Goal: Task Accomplishment & Management: Complete application form

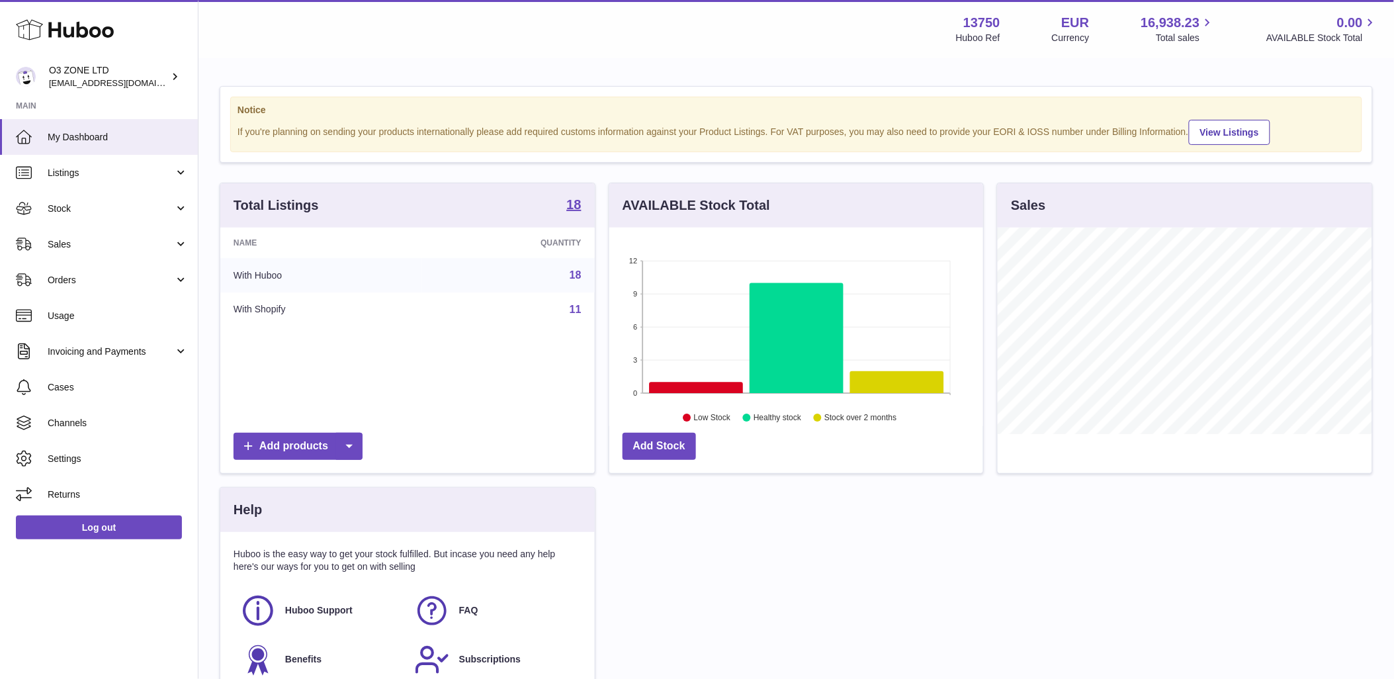
scroll to position [206, 374]
click at [83, 234] on link "Sales" at bounding box center [99, 244] width 198 height 36
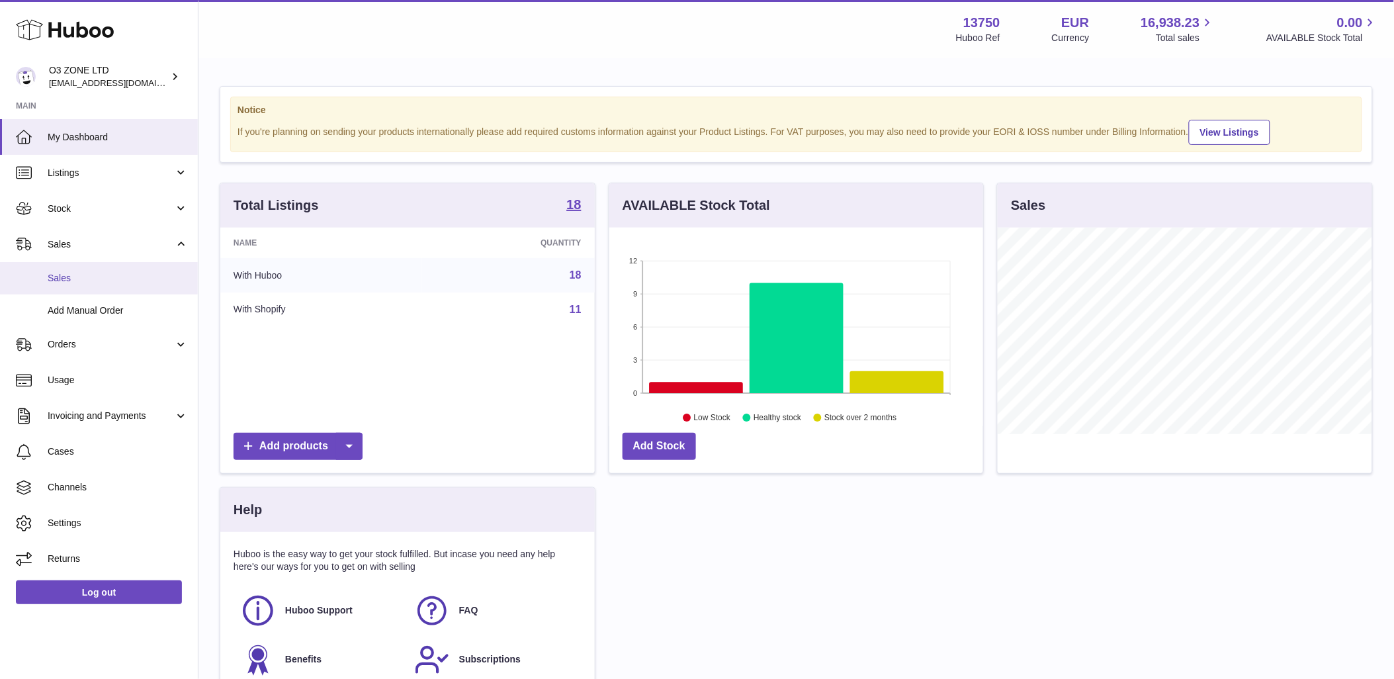
click at [82, 281] on span "Sales" at bounding box center [118, 278] width 140 height 13
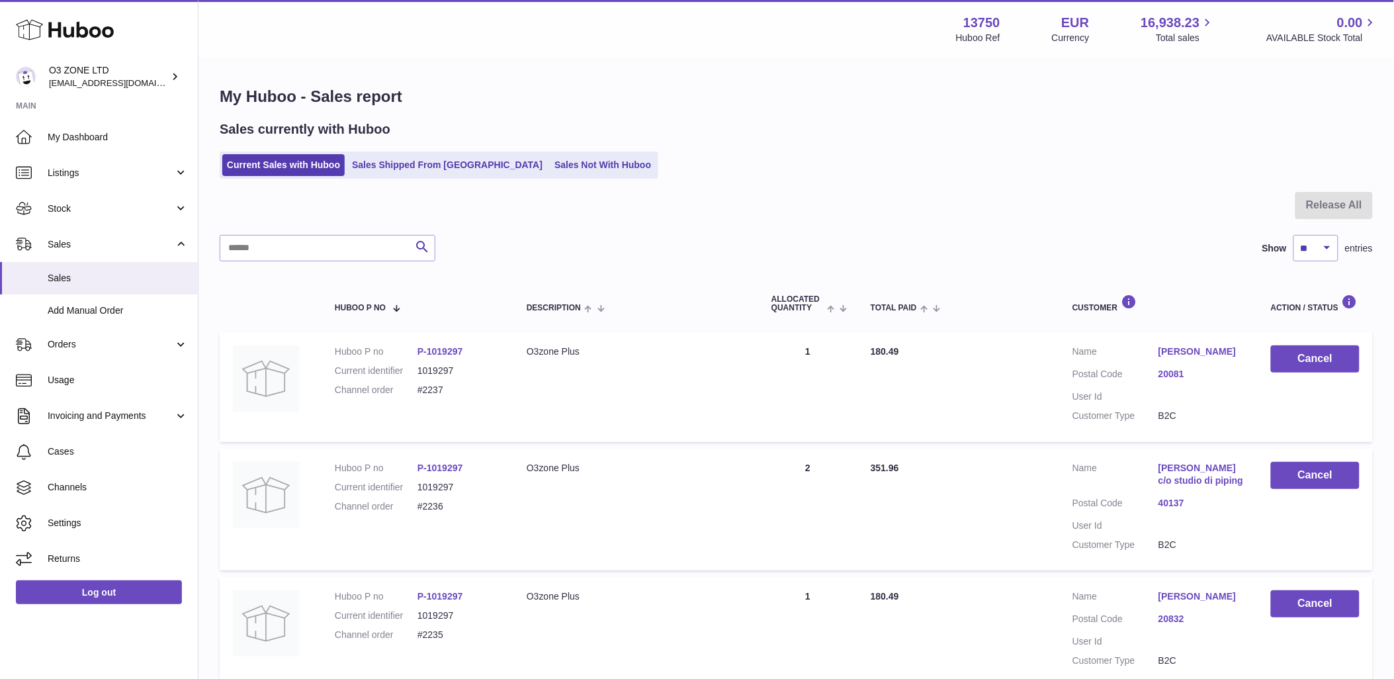
click at [428, 153] on ul "Current Sales with Huboo Sales Shipped From Huboo Sales Not With Huboo" at bounding box center [439, 164] width 438 height 27
click at [550, 166] on link "Sales Not With Huboo" at bounding box center [603, 165] width 106 height 22
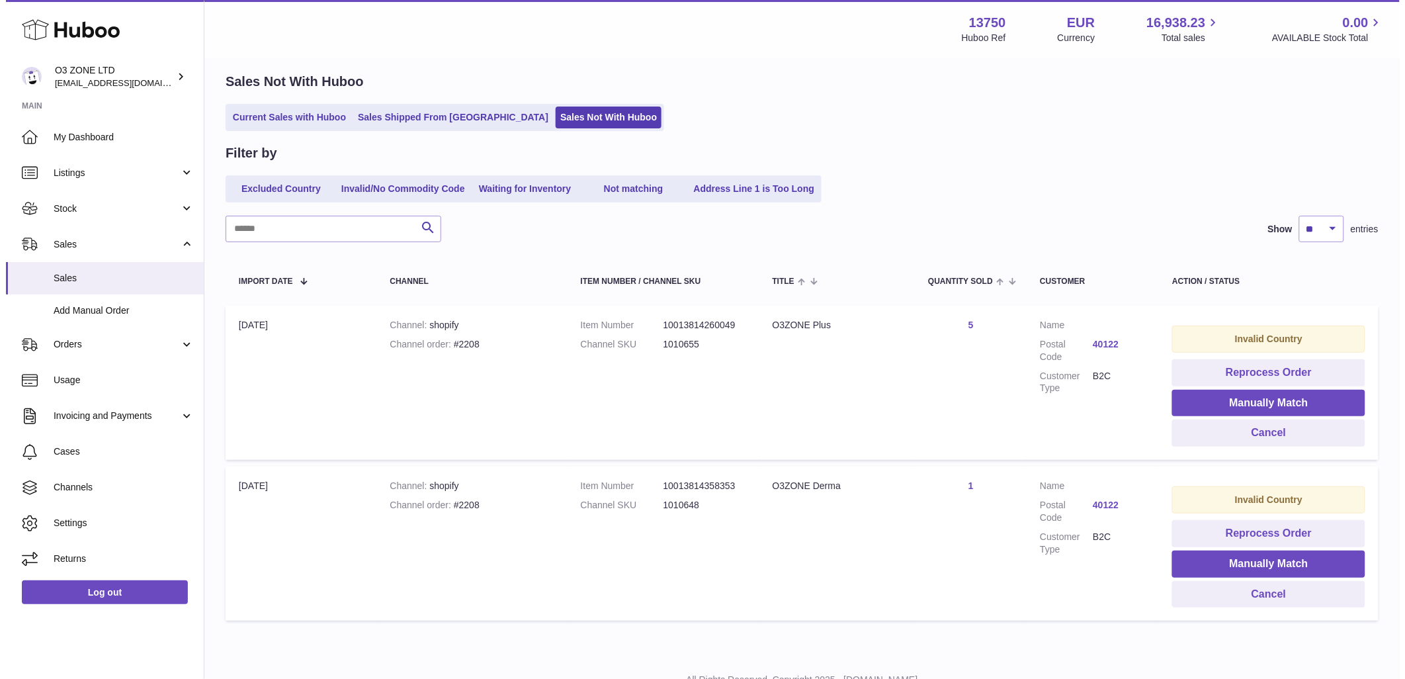
scroll to position [73, 0]
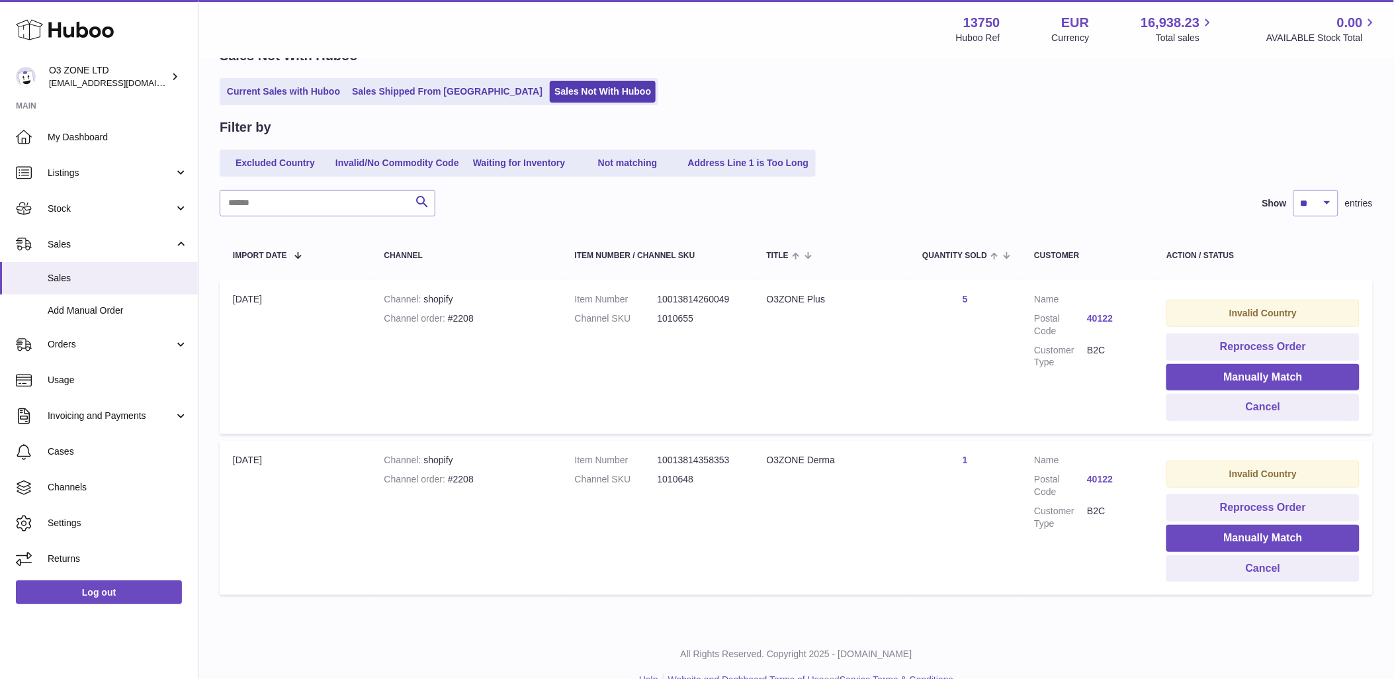
click at [1099, 316] on link "40122" at bounding box center [1113, 318] width 53 height 13
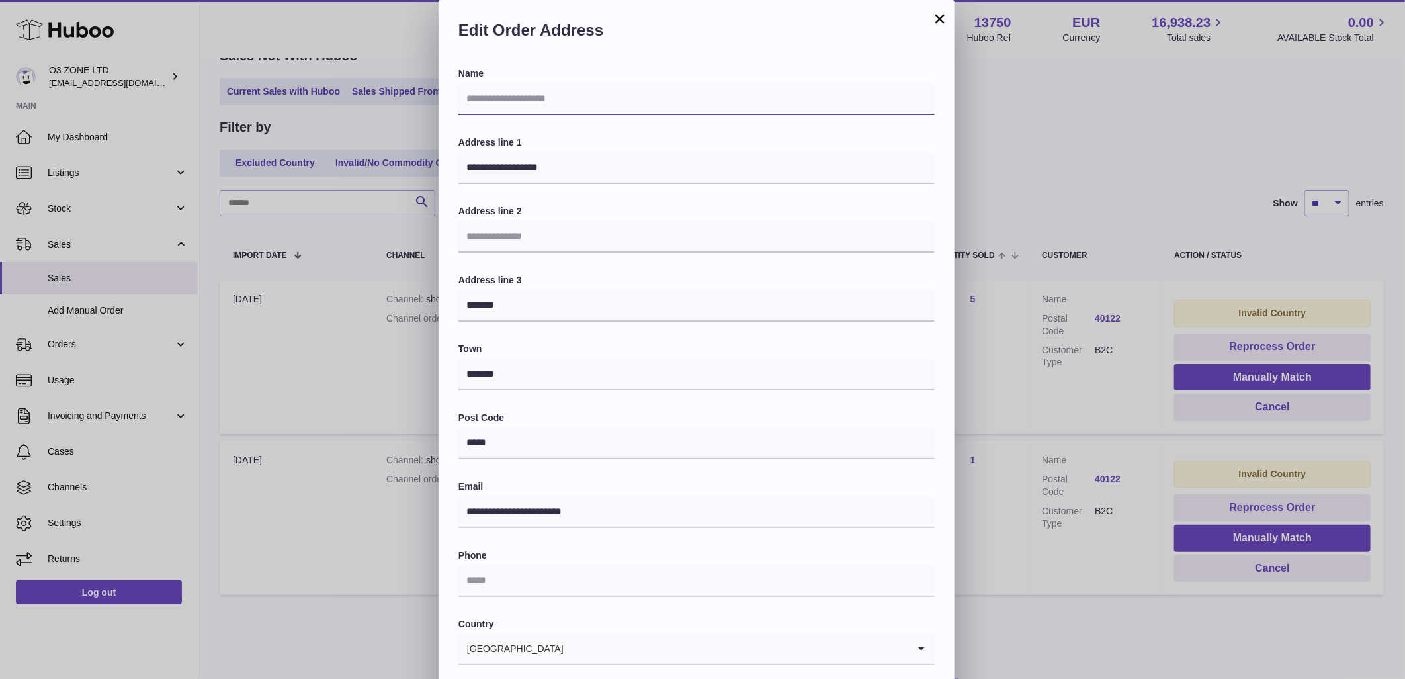
click at [512, 87] on input "text" at bounding box center [696, 99] width 476 height 32
paste input "**********"
type input "**********"
click at [778, 146] on label "Address line 1" at bounding box center [696, 142] width 476 height 13
drag, startPoint x: 519, startPoint y: 298, endPoint x: 437, endPoint y: 294, distance: 81.4
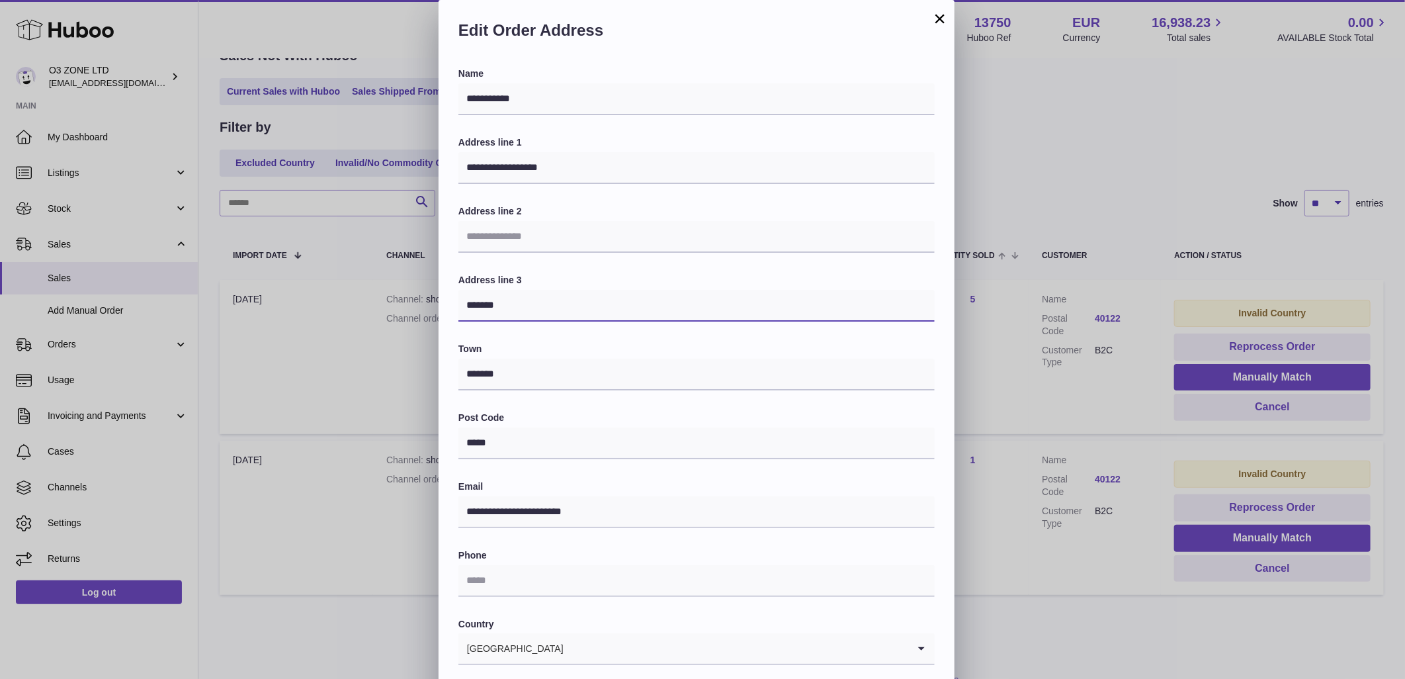
click at [437, 294] on div "**********" at bounding box center [702, 397] width 1405 height 794
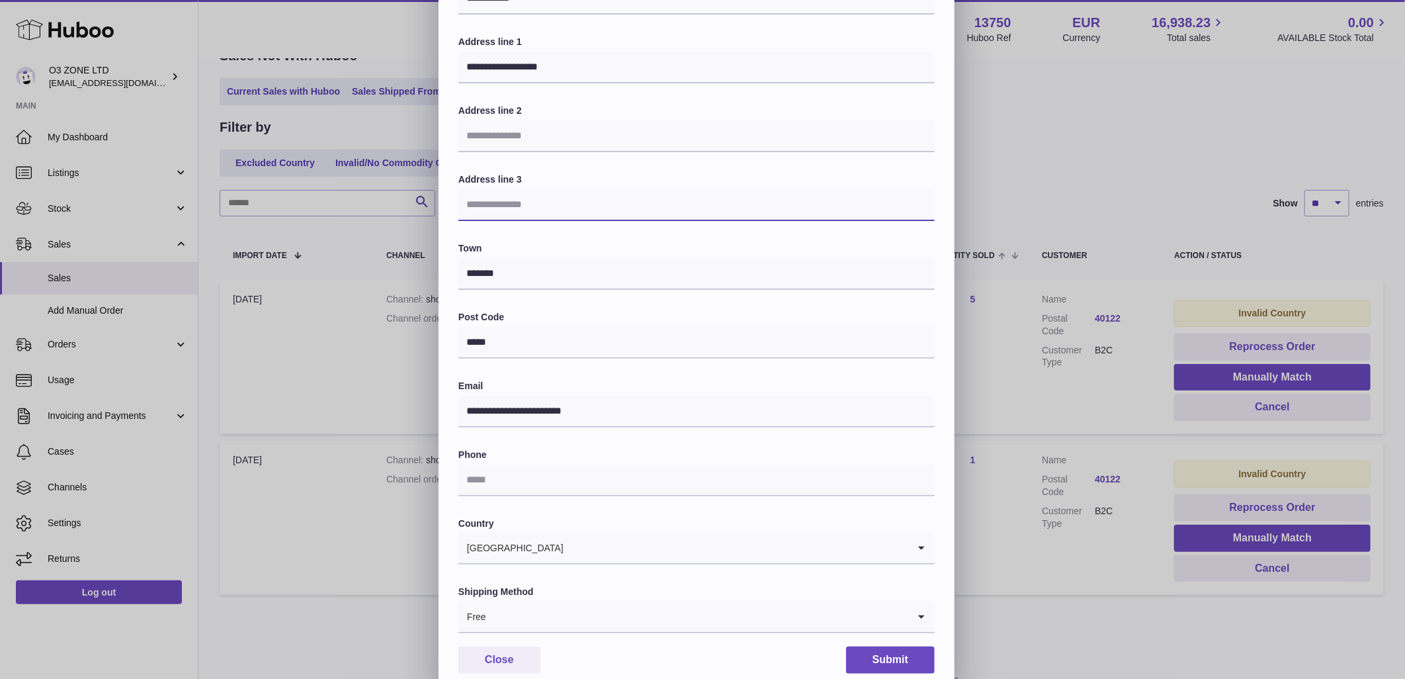
scroll to position [116, 0]
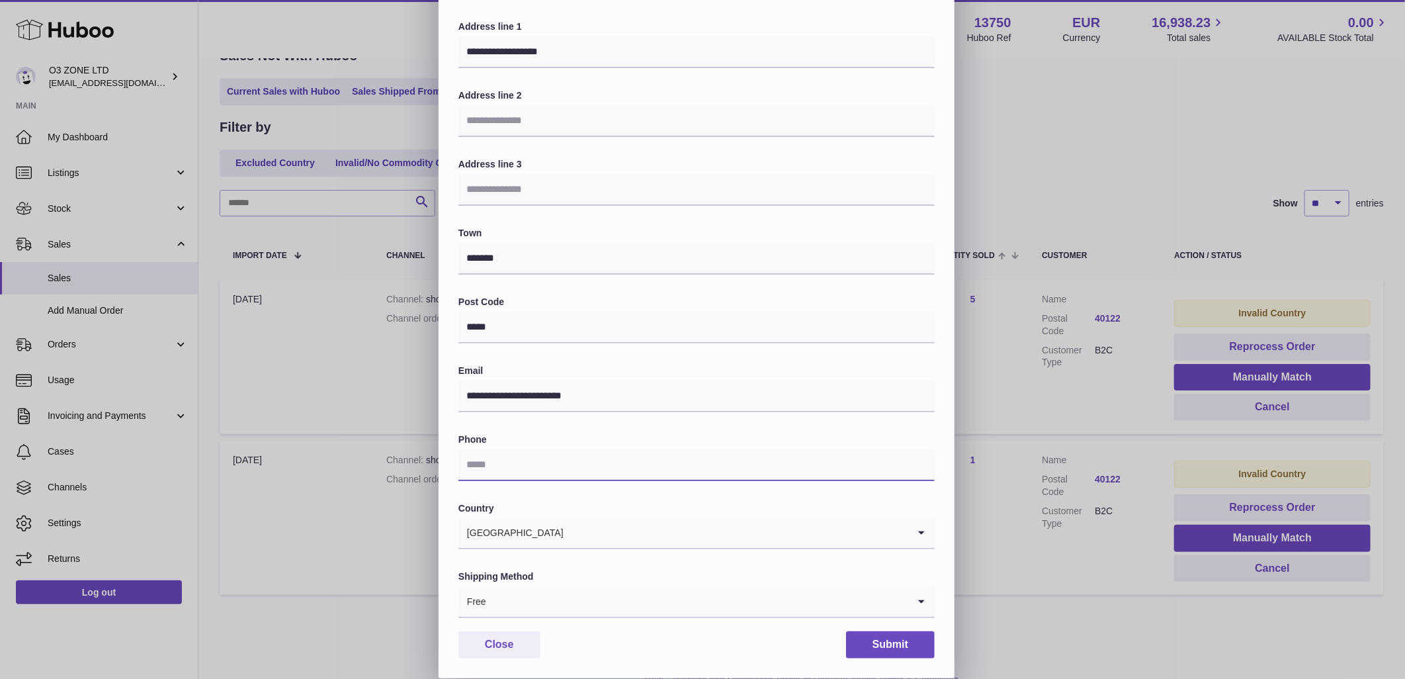
click at [511, 466] on input "text" at bounding box center [696, 465] width 476 height 32
paste input "**********"
type input "**********"
click at [657, 502] on label "Country" at bounding box center [696, 508] width 476 height 13
click at [669, 599] on input "Search for option" at bounding box center [697, 601] width 421 height 30
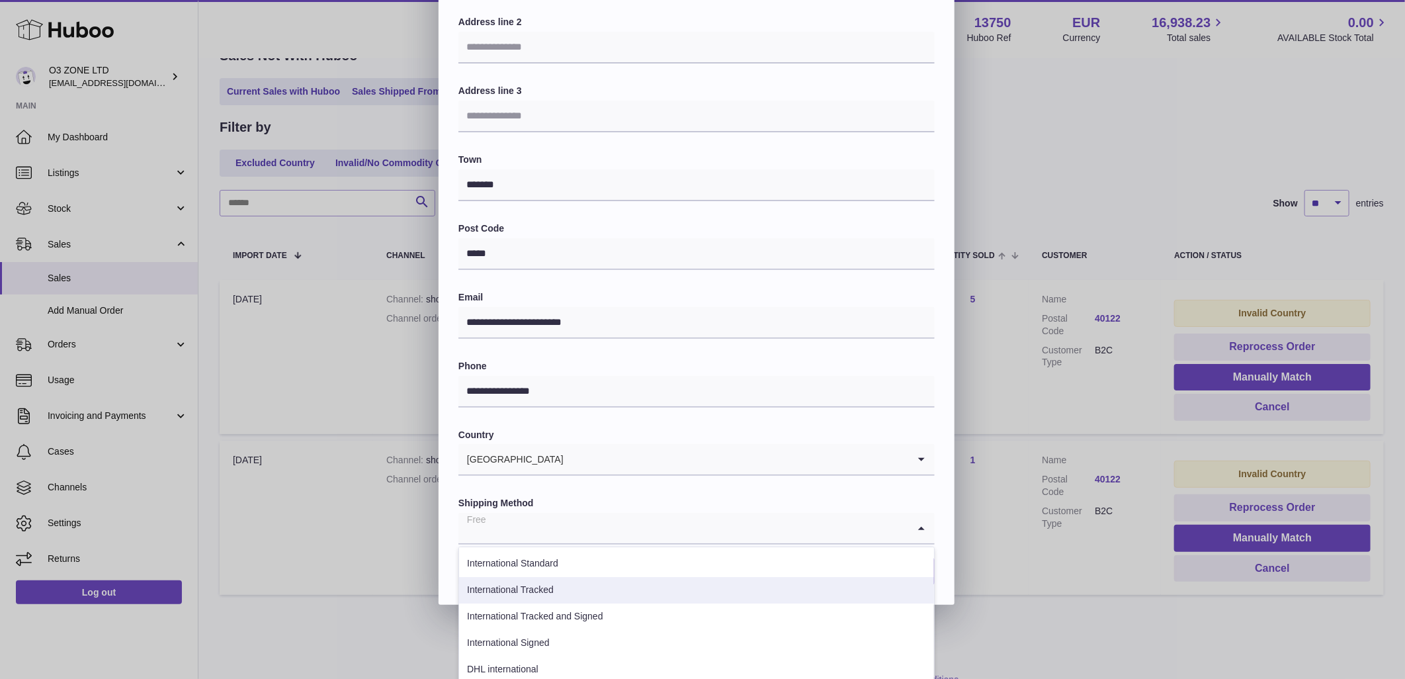
drag, startPoint x: 521, startPoint y: 587, endPoint x: 677, endPoint y: 579, distance: 156.3
click at [521, 587] on li "International Tracked" at bounding box center [696, 590] width 475 height 26
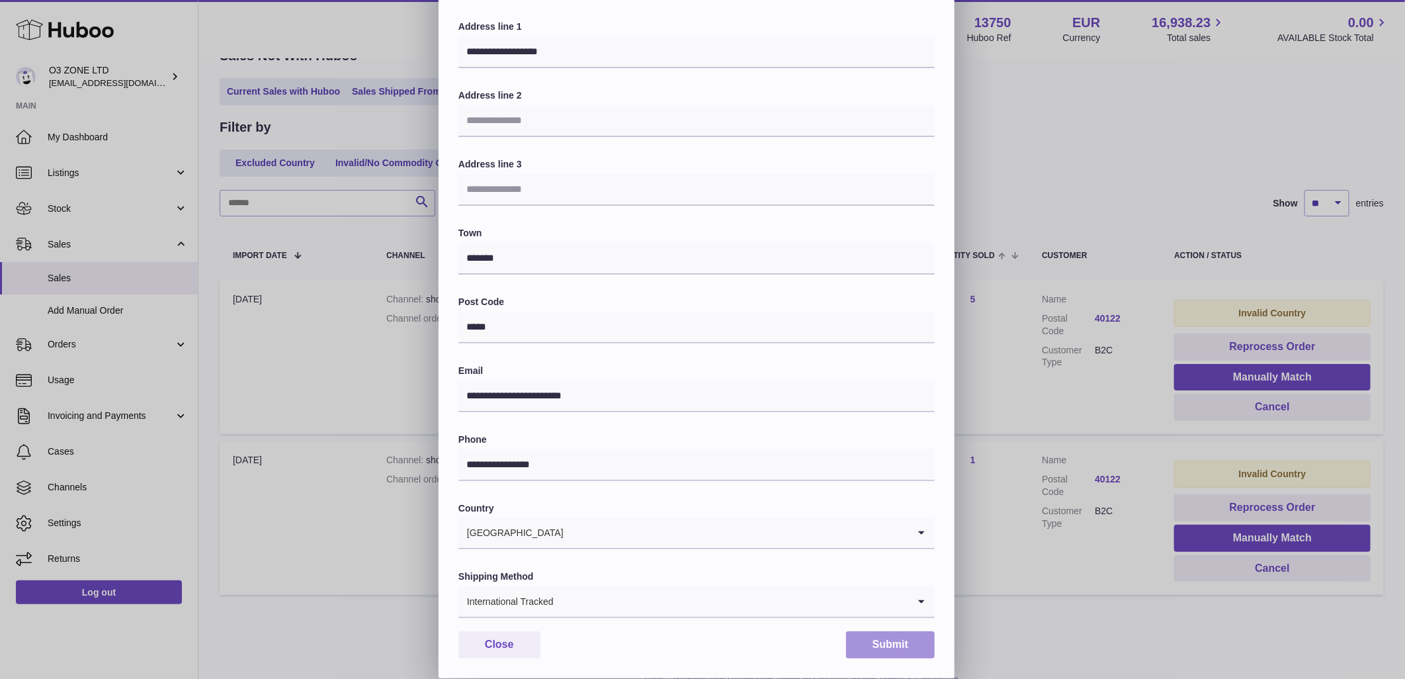
drag, startPoint x: 888, startPoint y: 645, endPoint x: 1073, endPoint y: 658, distance: 185.7
click at [888, 644] on button "Submit" at bounding box center [890, 644] width 89 height 27
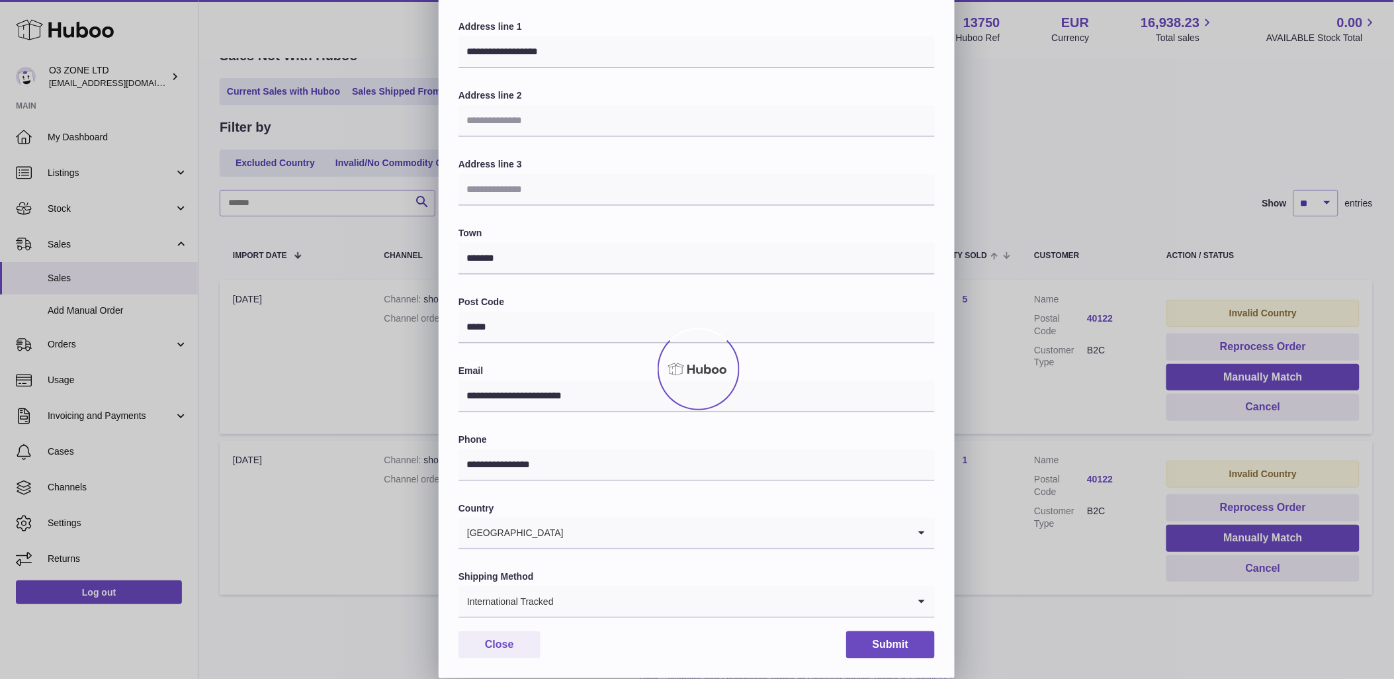
scroll to position [0, 0]
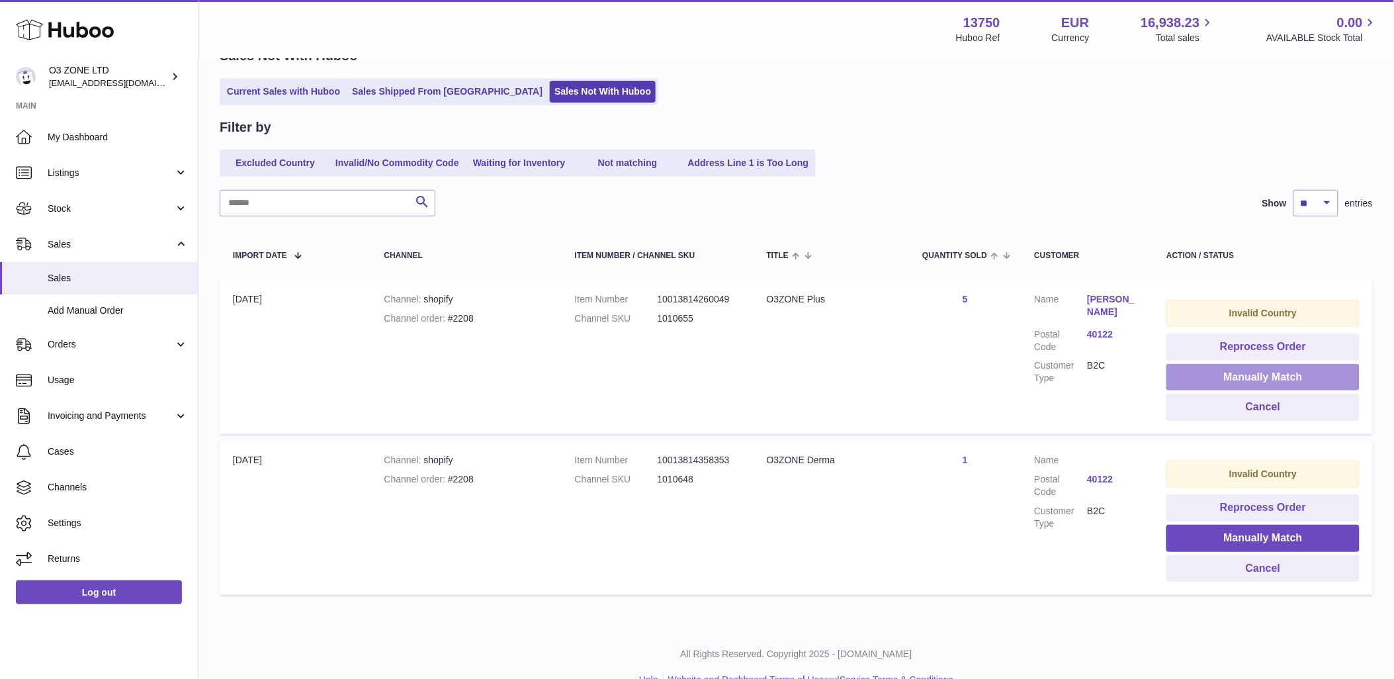
click at [1271, 372] on button "Manually Match" at bounding box center [1262, 377] width 193 height 27
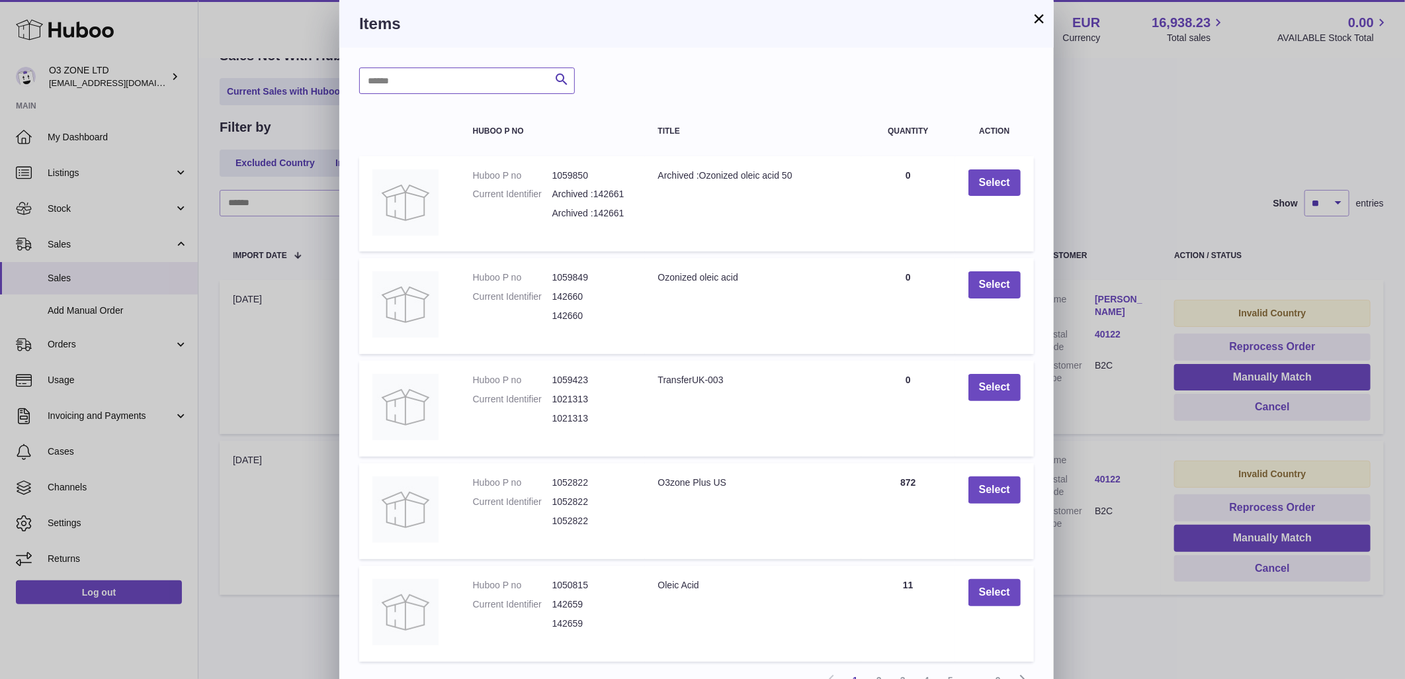
click at [495, 81] on input "text" at bounding box center [467, 80] width 216 height 26
type input "****"
click at [565, 85] on icon "submit" at bounding box center [562, 79] width 16 height 17
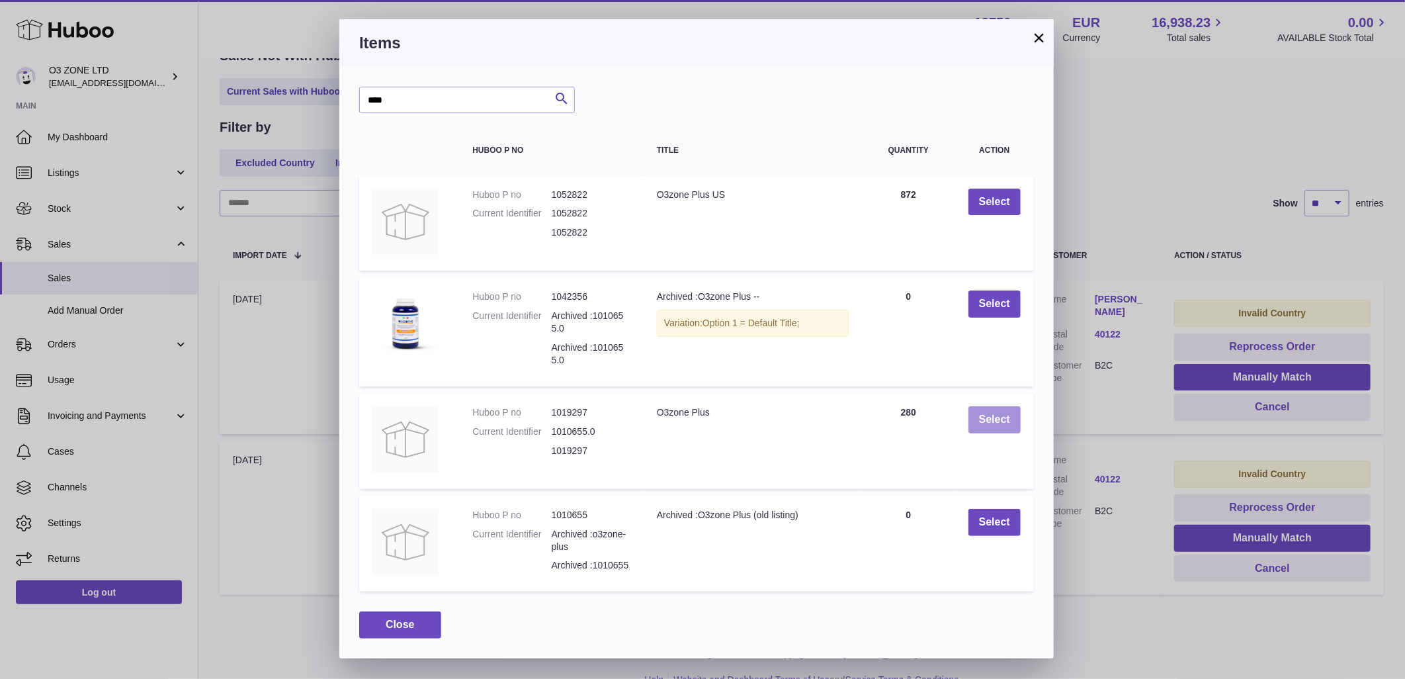
drag, startPoint x: 1006, startPoint y: 425, endPoint x: 1003, endPoint y: 478, distance: 53.7
click at [1003, 425] on button "Select" at bounding box center [994, 419] width 52 height 27
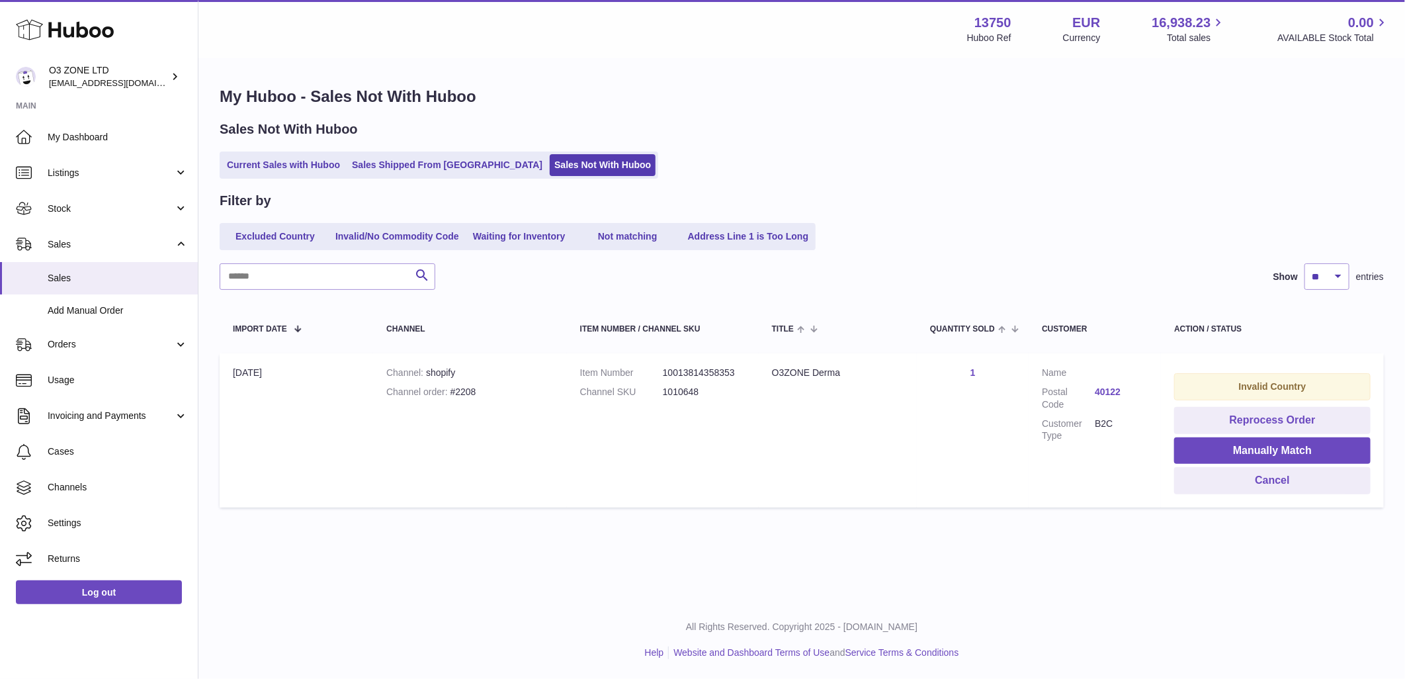
click at [1103, 390] on link "40122" at bounding box center [1121, 392] width 53 height 13
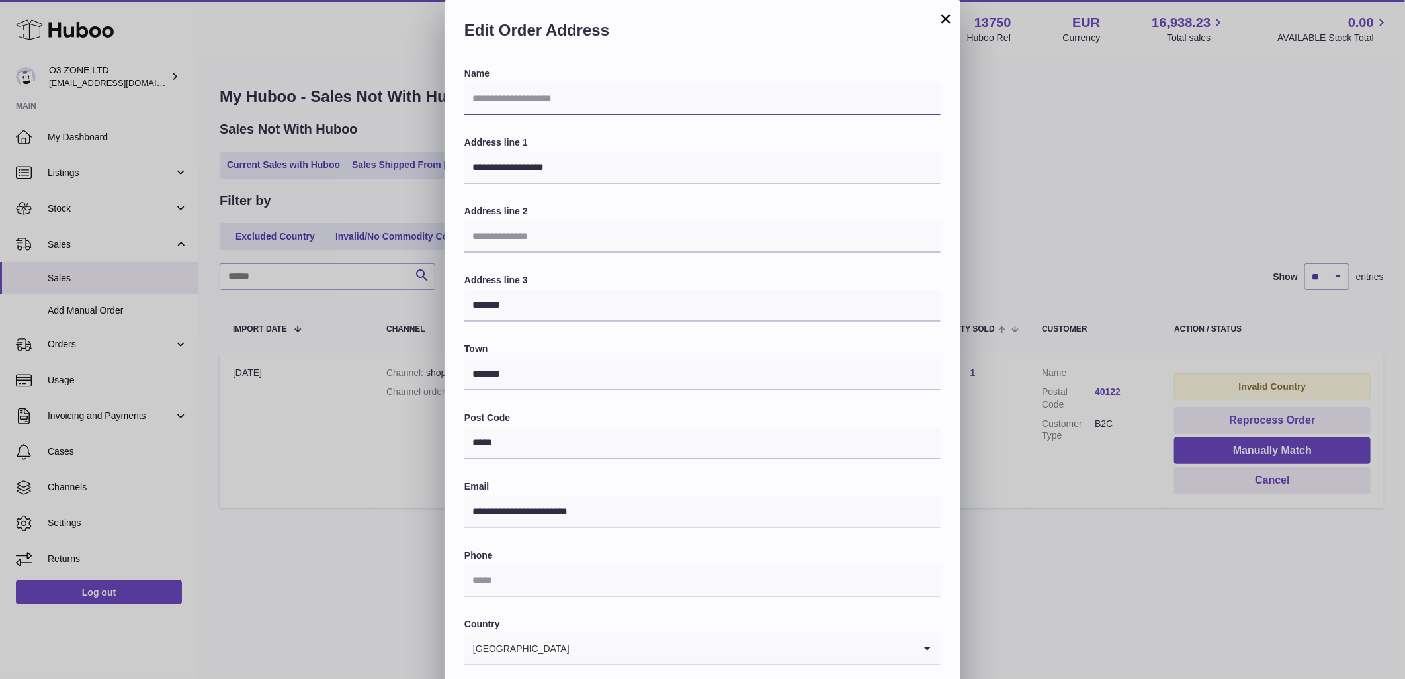
click at [548, 111] on input "text" at bounding box center [702, 99] width 476 height 32
type input "**********"
drag, startPoint x: 544, startPoint y: 311, endPoint x: 407, endPoint y: 308, distance: 136.9
click at [407, 308] on div "**********" at bounding box center [702, 397] width 1405 height 794
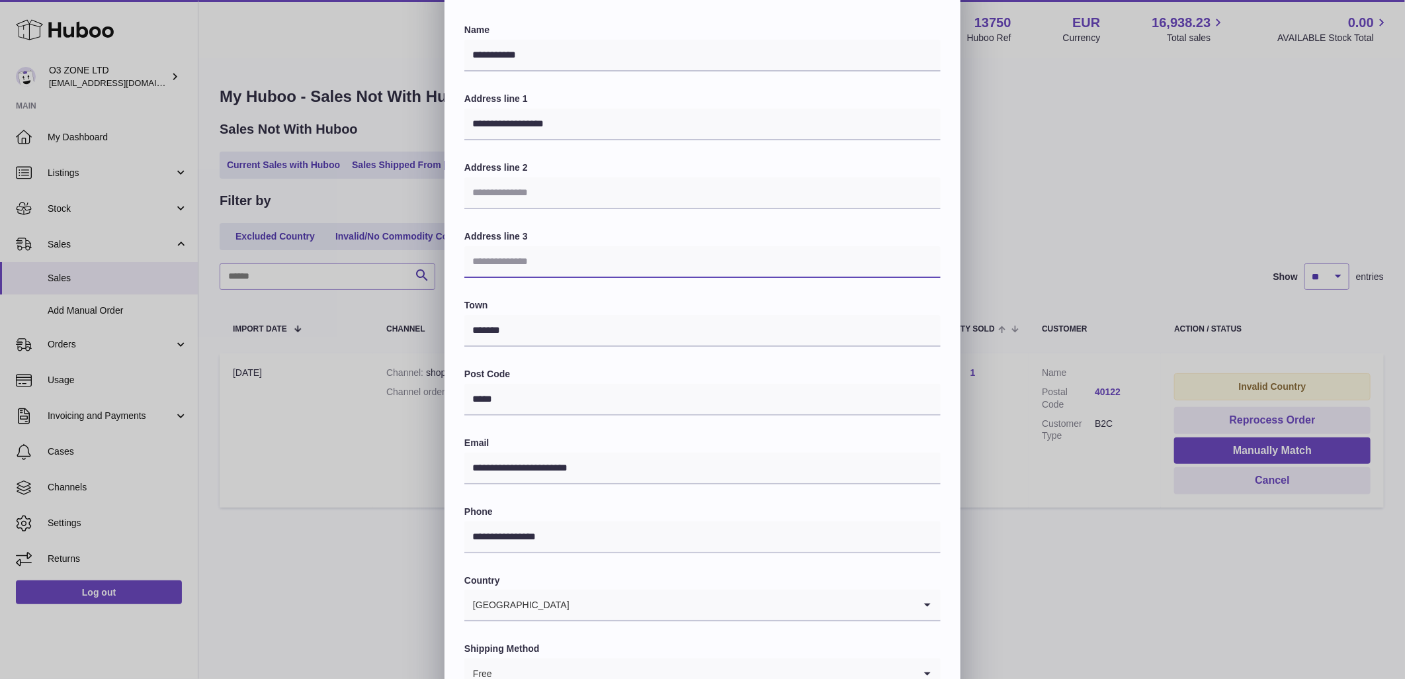
scroll to position [116, 0]
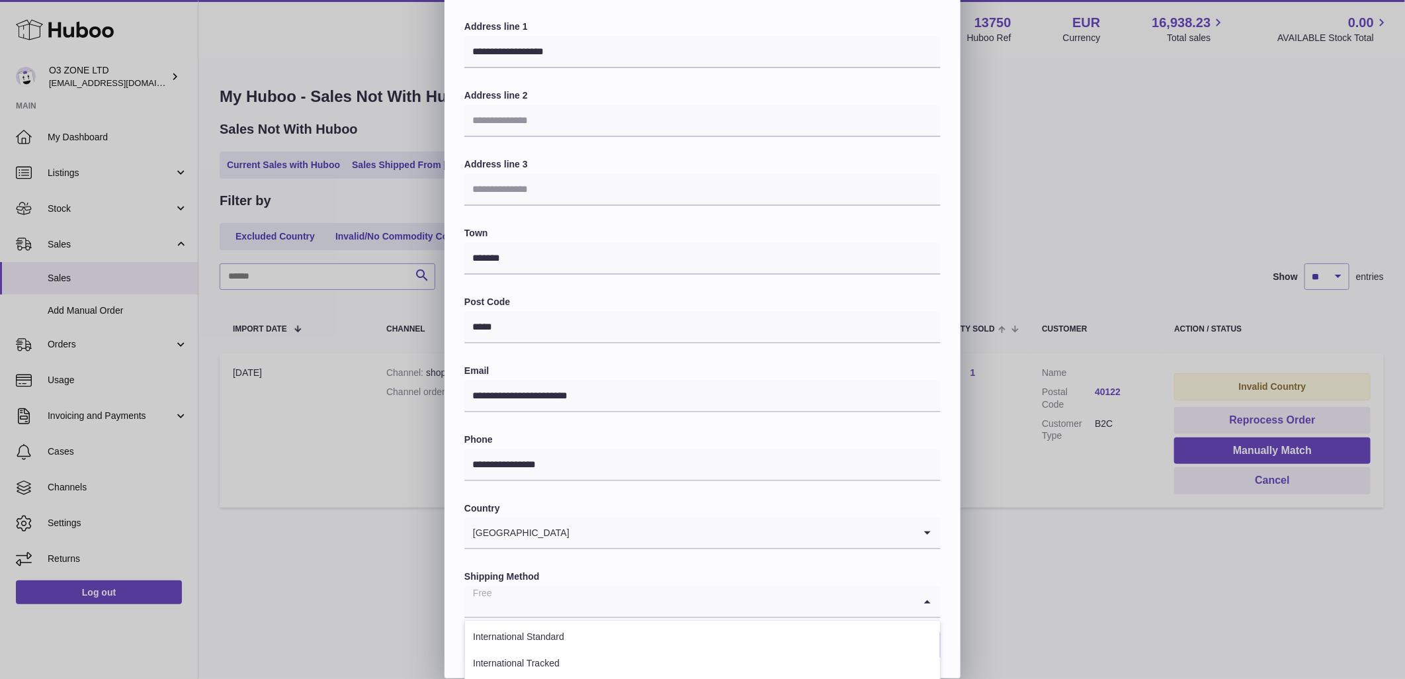
click at [517, 608] on input "Search for option" at bounding box center [689, 601] width 450 height 30
drag, startPoint x: 548, startPoint y: 662, endPoint x: 560, endPoint y: 656, distance: 13.3
click at [552, 659] on li "International Tracked" at bounding box center [702, 663] width 475 height 26
click at [903, 626] on div "**********" at bounding box center [702, 315] width 516 height 726
click at [914, 653] on button "Submit" at bounding box center [896, 644] width 89 height 27
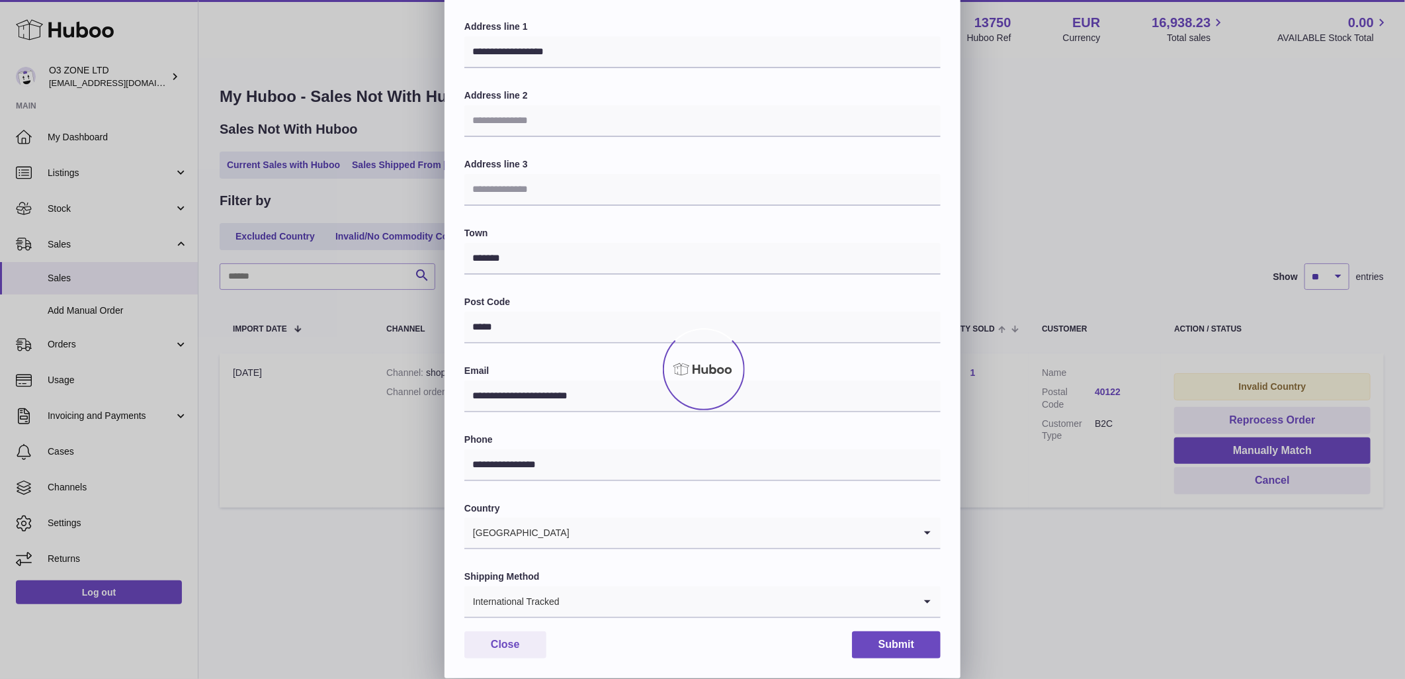
scroll to position [0, 0]
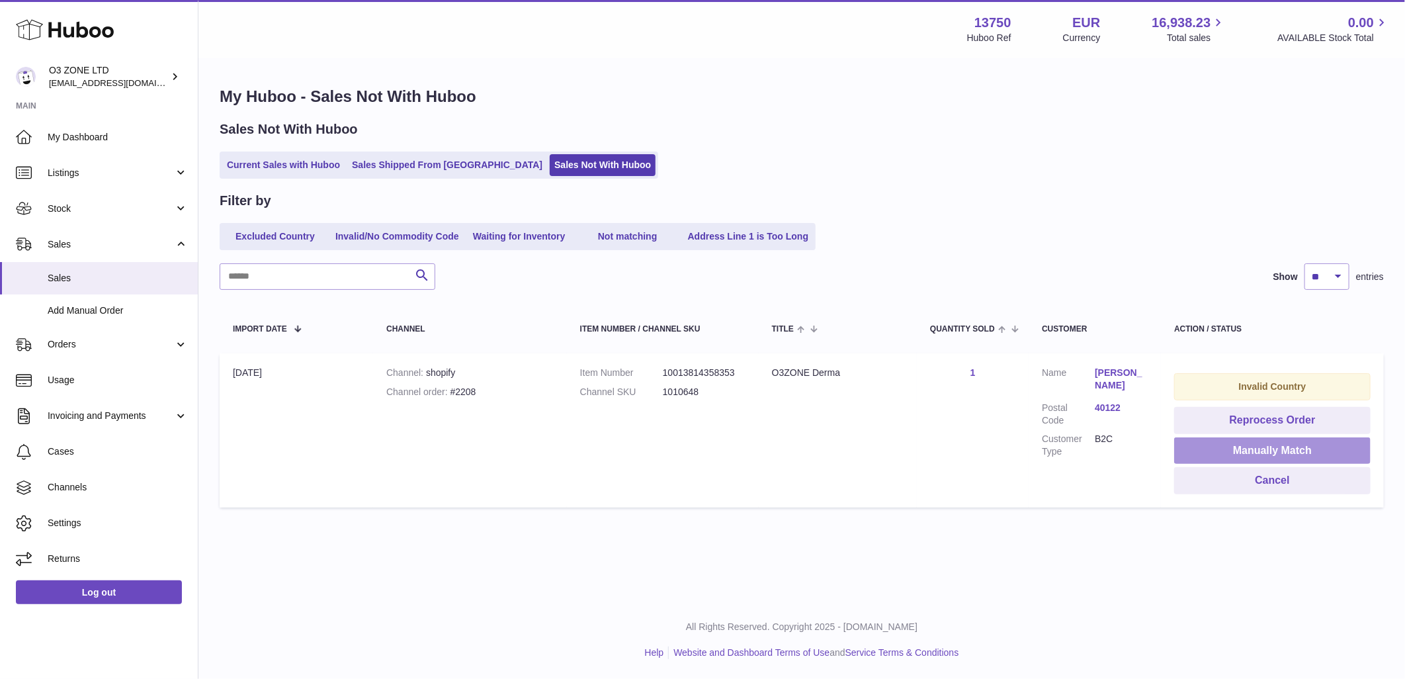
click at [1251, 450] on button "Manually Match" at bounding box center [1272, 450] width 196 height 27
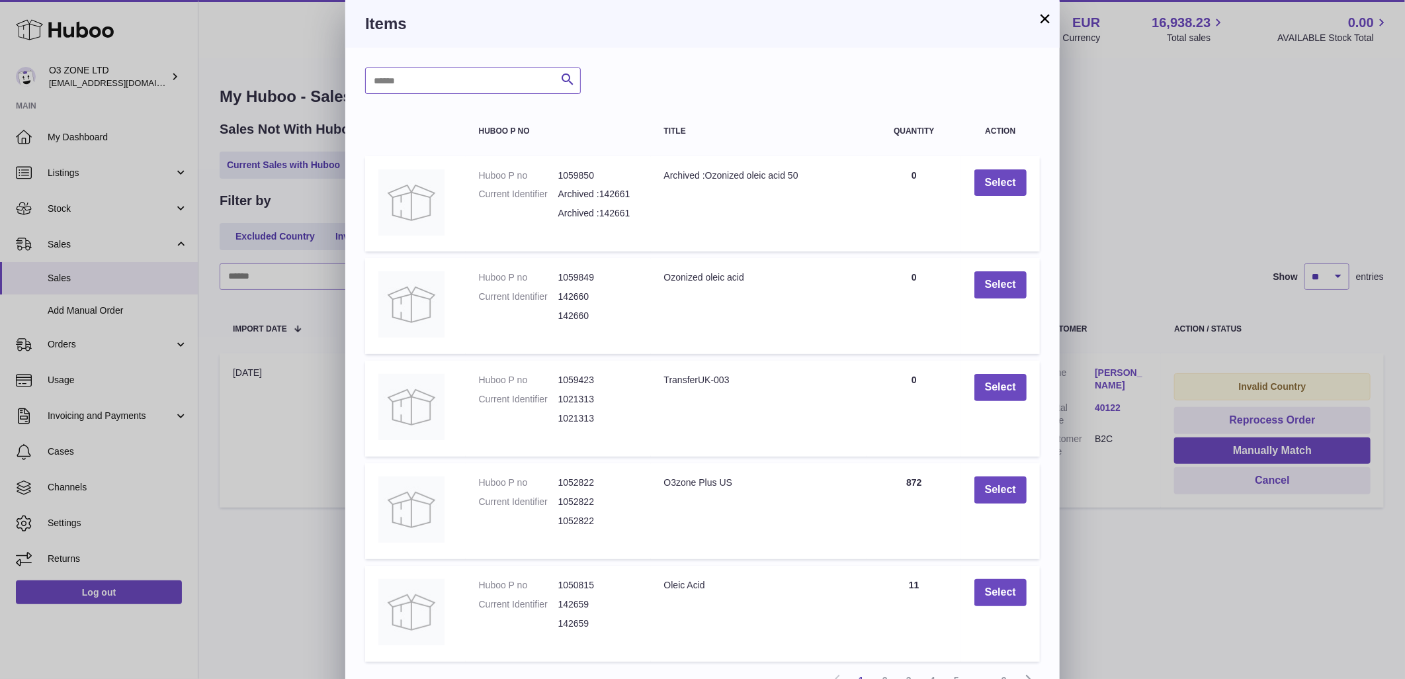
click at [472, 71] on input "text" at bounding box center [473, 80] width 216 height 26
type input "*****"
click at [570, 75] on icon "submit" at bounding box center [568, 79] width 16 height 17
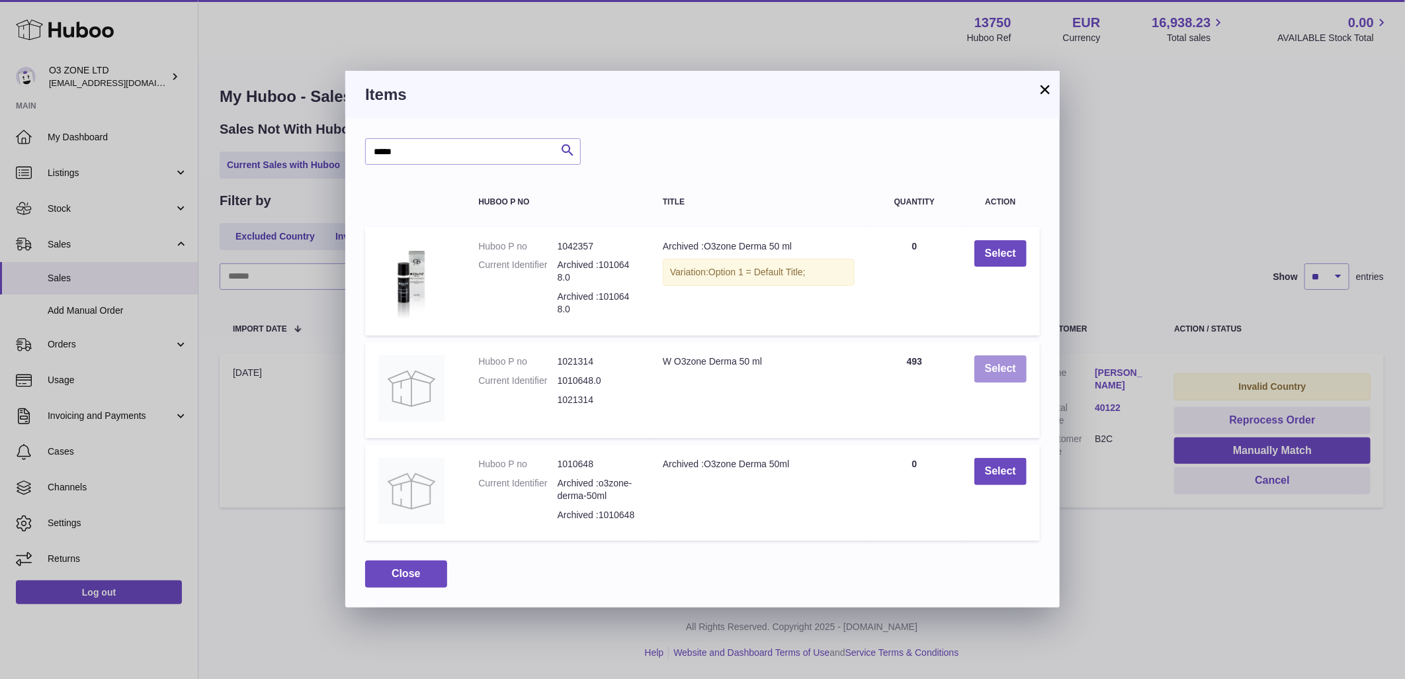
click at [999, 357] on button "Select" at bounding box center [1000, 368] width 52 height 27
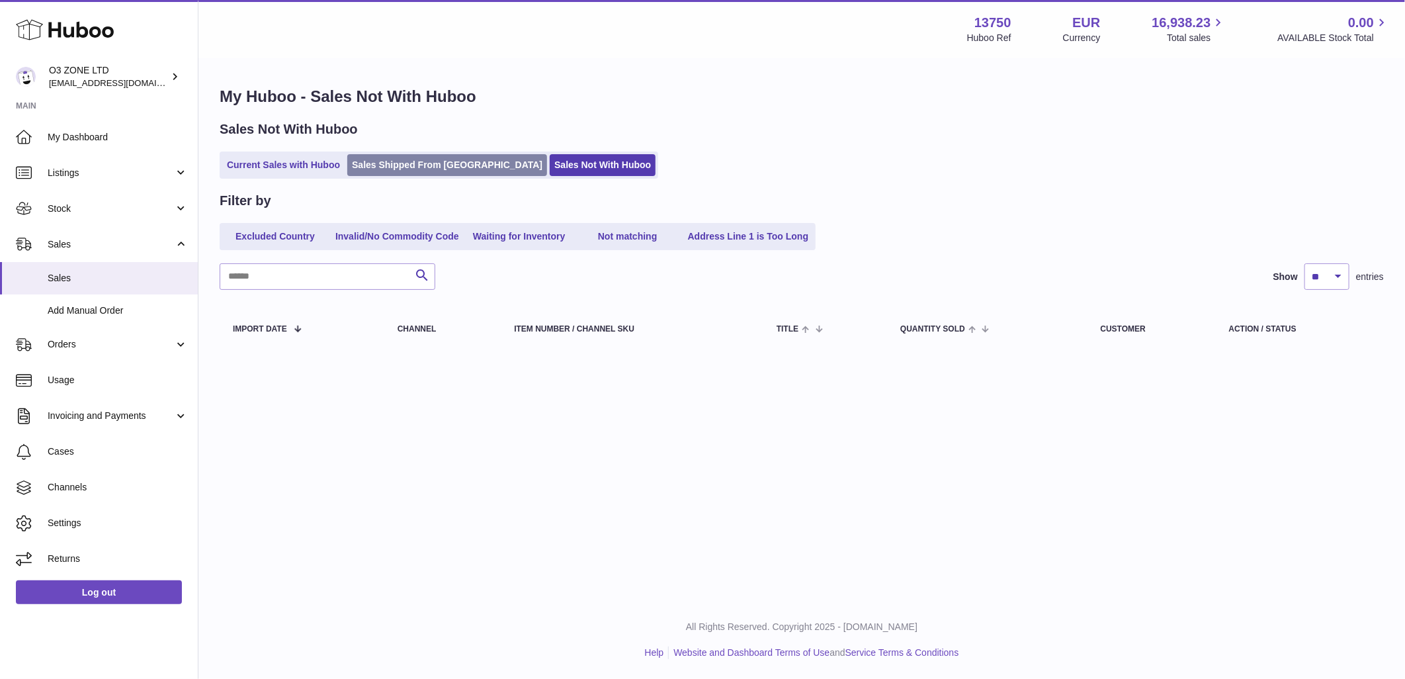
click at [437, 157] on link "Sales Shipped From [GEOGRAPHIC_DATA]" at bounding box center [447, 165] width 200 height 22
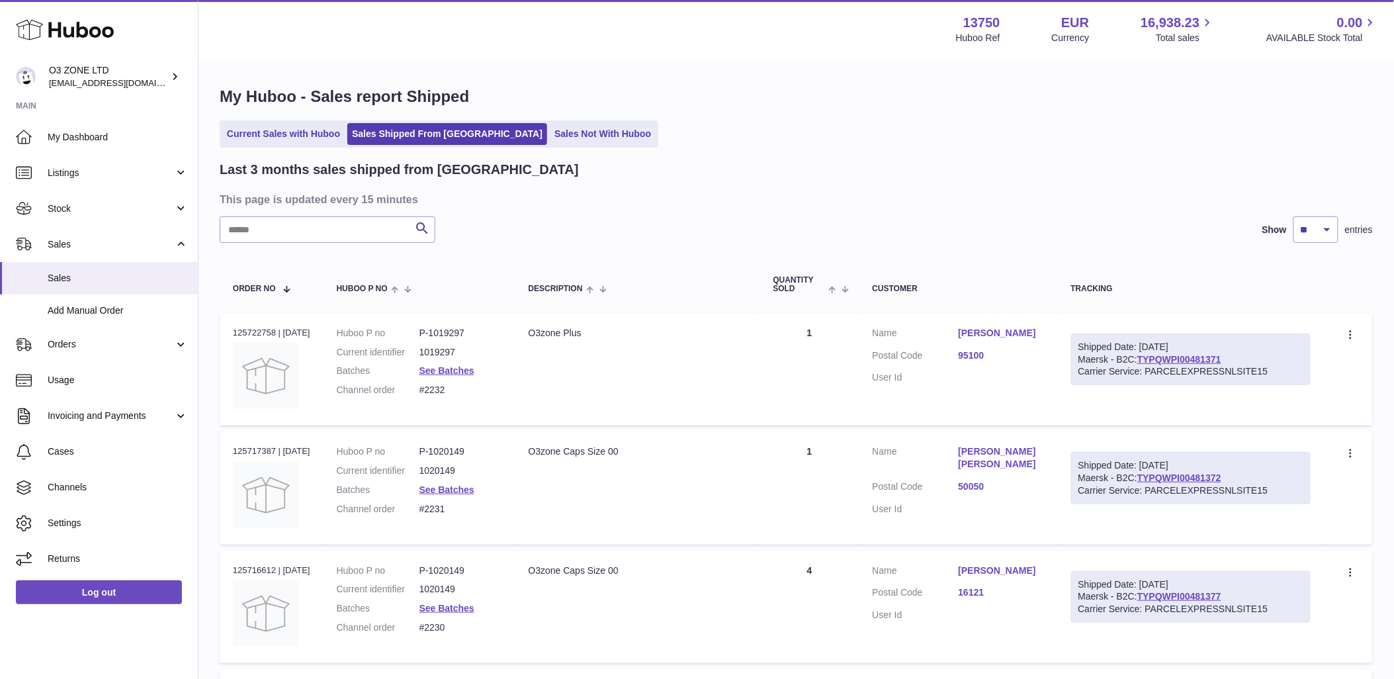
click at [282, 137] on link "Current Sales with Huboo" at bounding box center [283, 134] width 122 height 22
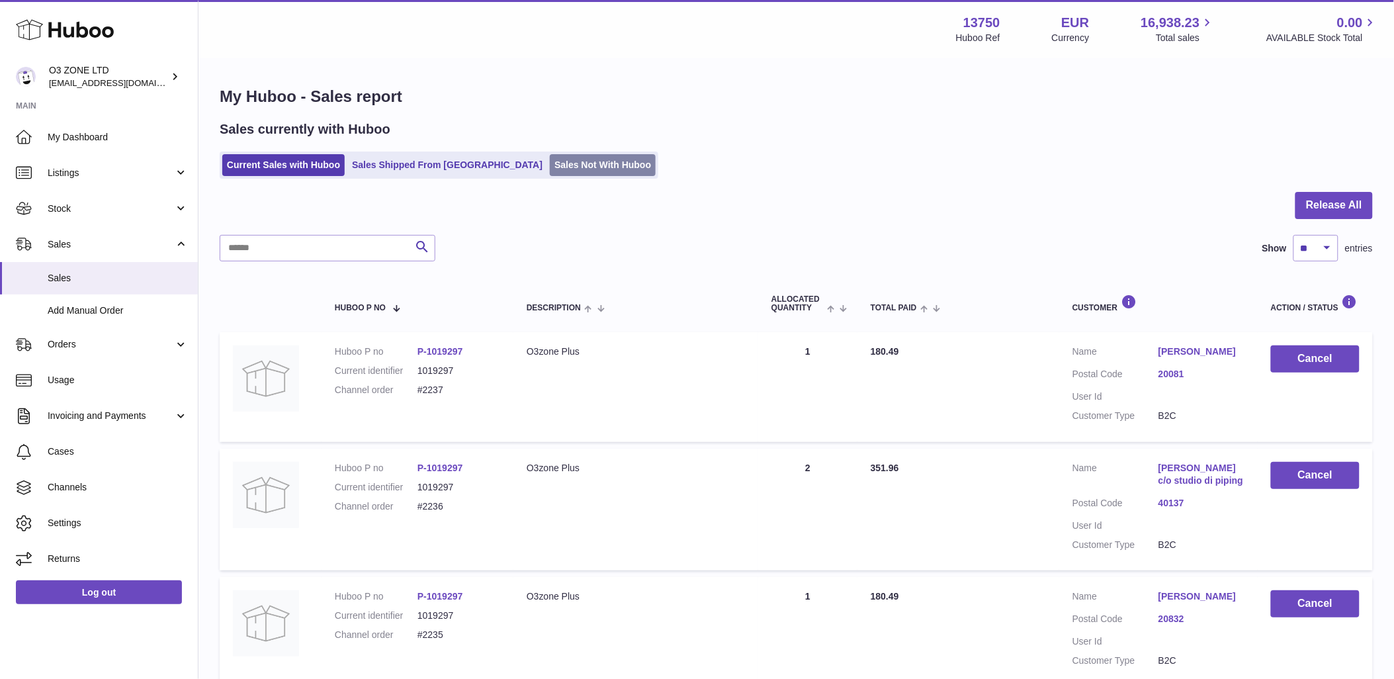
click at [550, 169] on link "Sales Not With Huboo" at bounding box center [603, 165] width 106 height 22
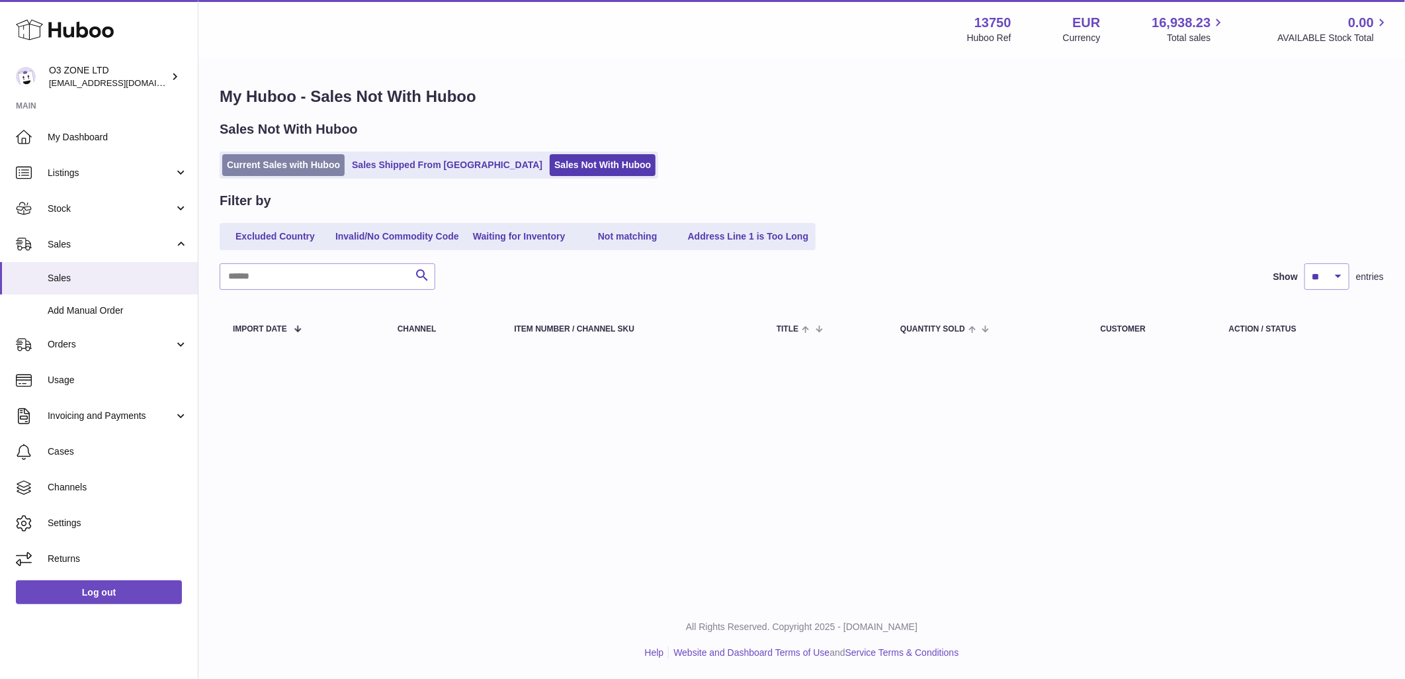
click at [283, 163] on link "Current Sales with Huboo" at bounding box center [283, 165] width 122 height 22
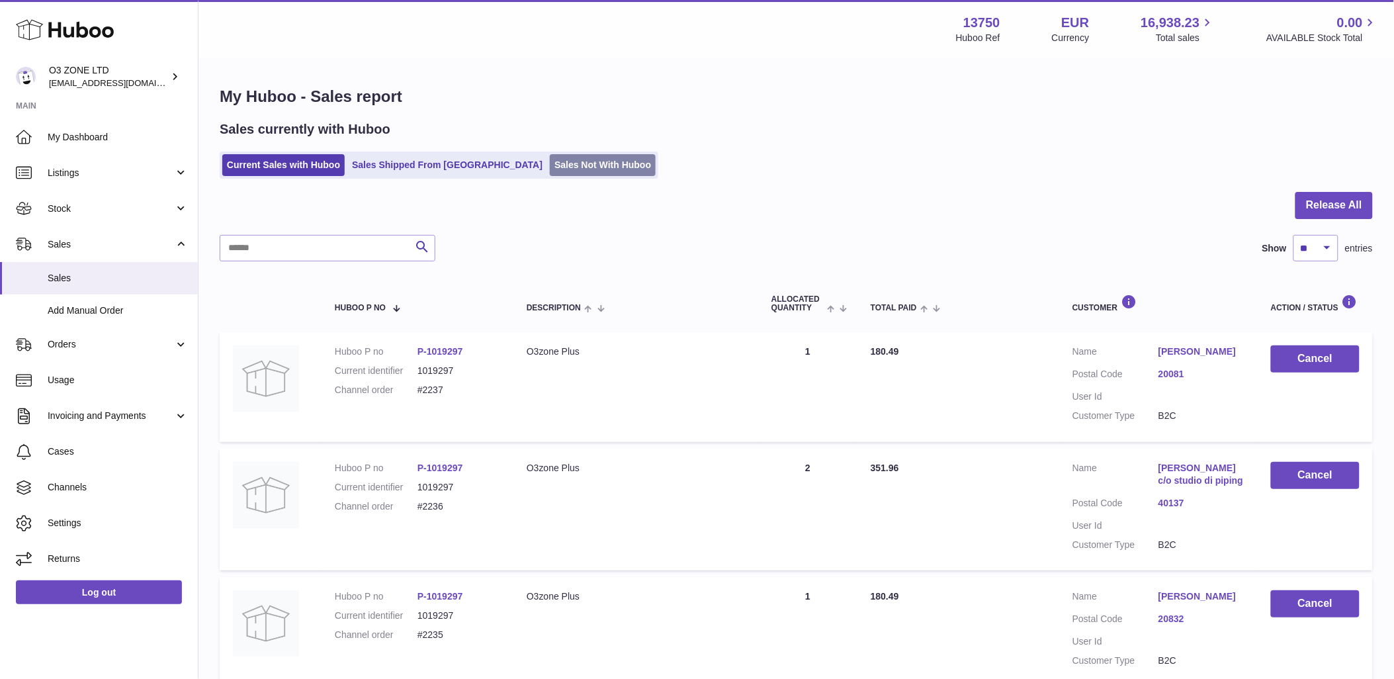
click at [550, 175] on link "Sales Not With Huboo" at bounding box center [603, 165] width 106 height 22
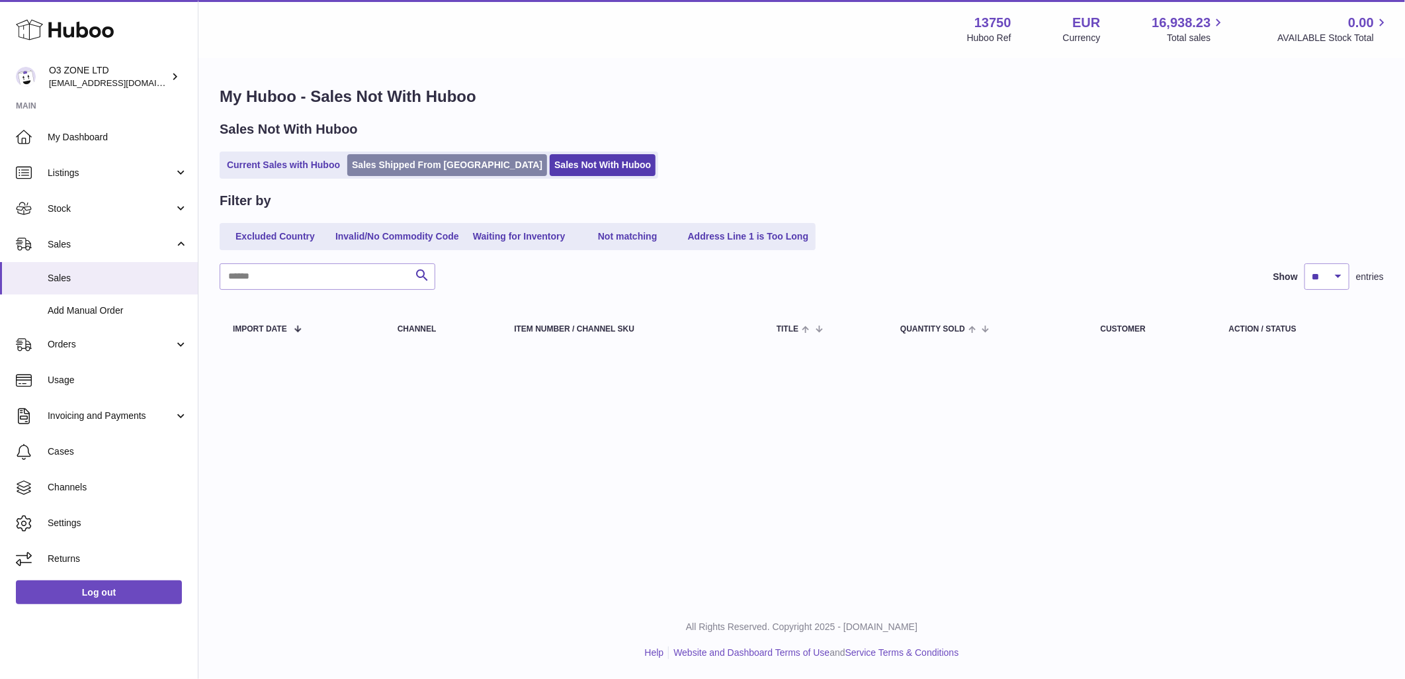
click at [419, 173] on link "Sales Shipped From [GEOGRAPHIC_DATA]" at bounding box center [447, 165] width 200 height 22
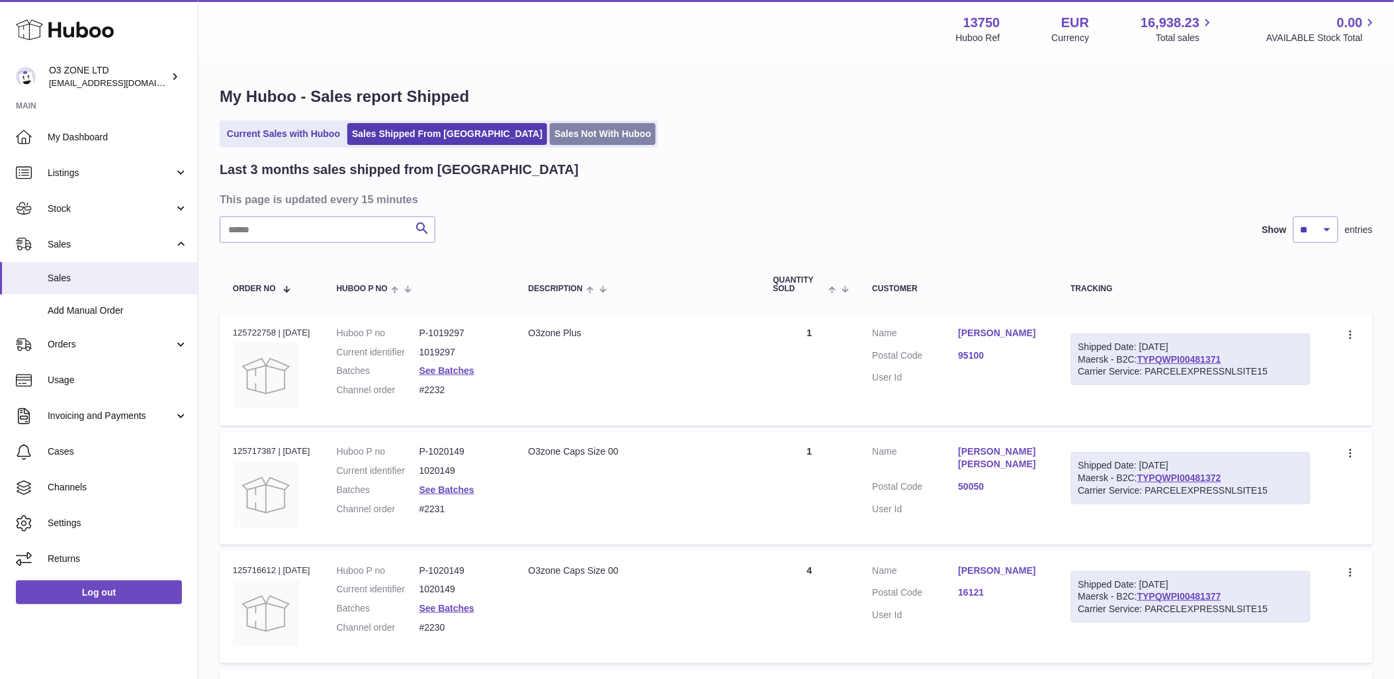
click at [557, 135] on link "Sales Not With Huboo" at bounding box center [603, 134] width 106 height 22
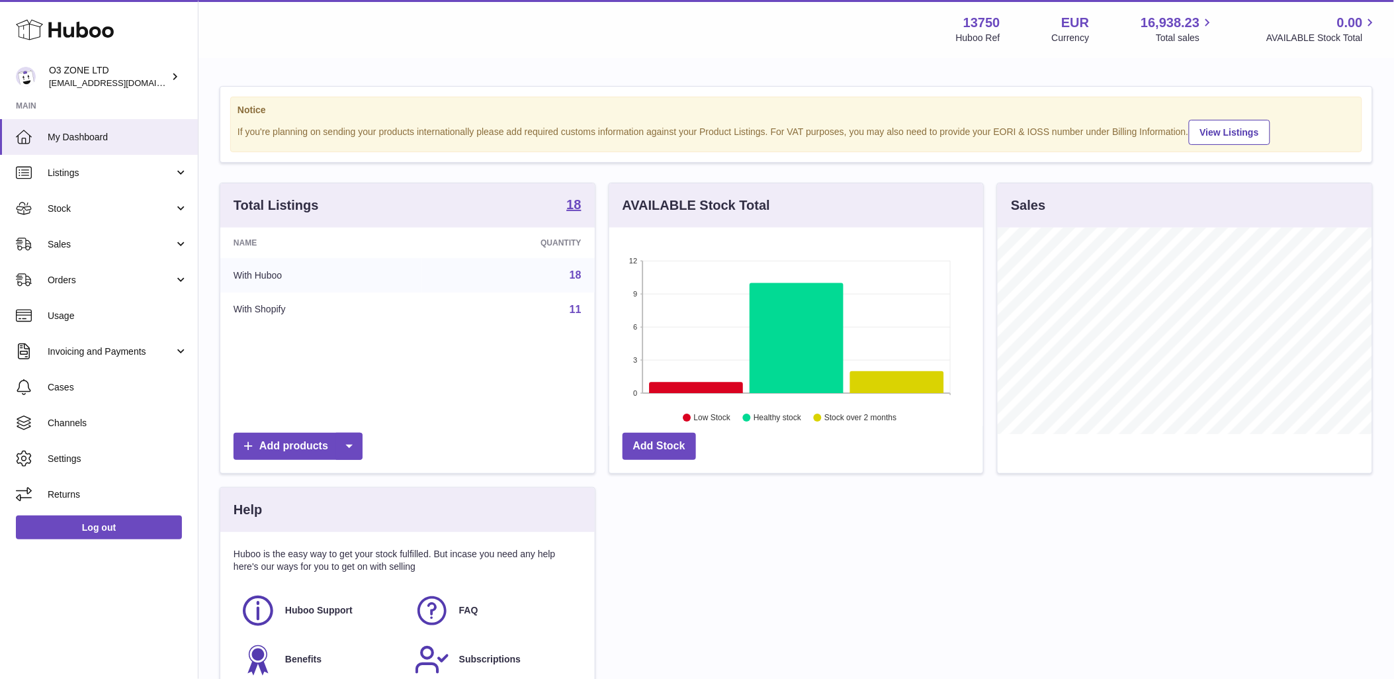
scroll to position [206, 374]
click at [112, 167] on span "Listings" at bounding box center [111, 173] width 126 height 13
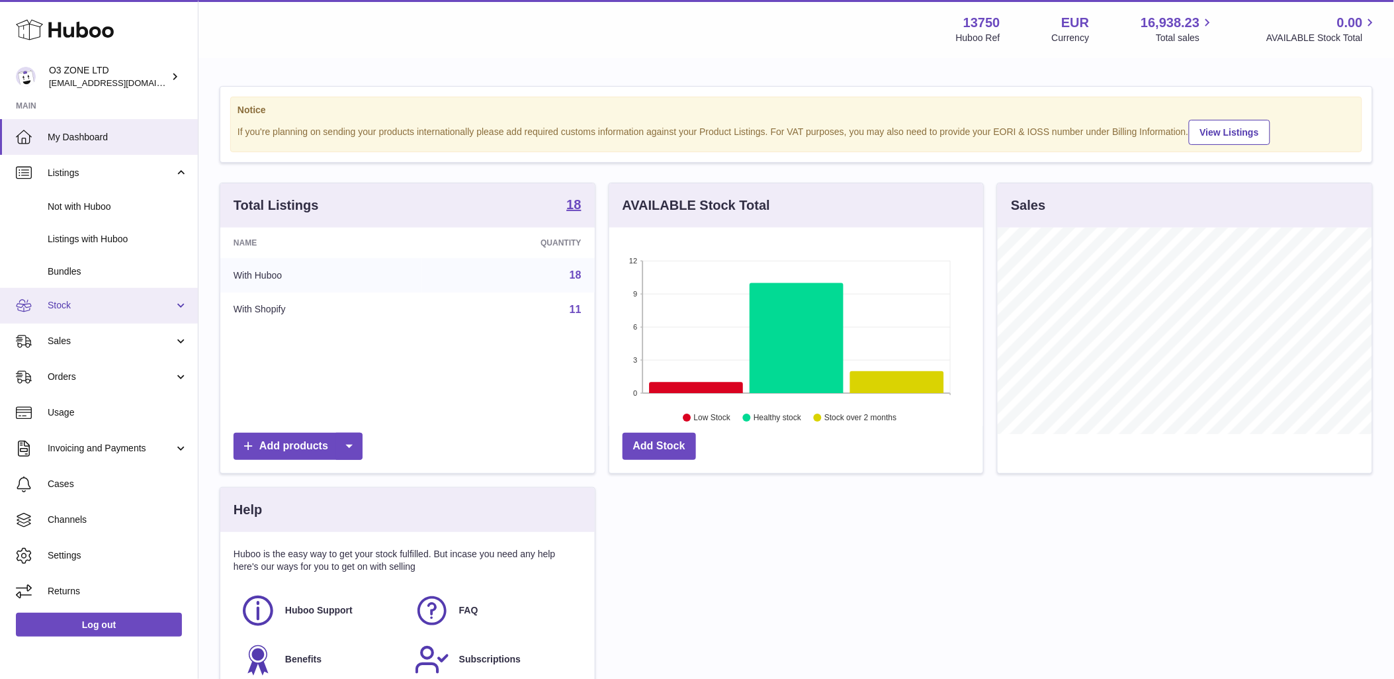
click at [70, 295] on link "Stock" at bounding box center [99, 306] width 198 height 36
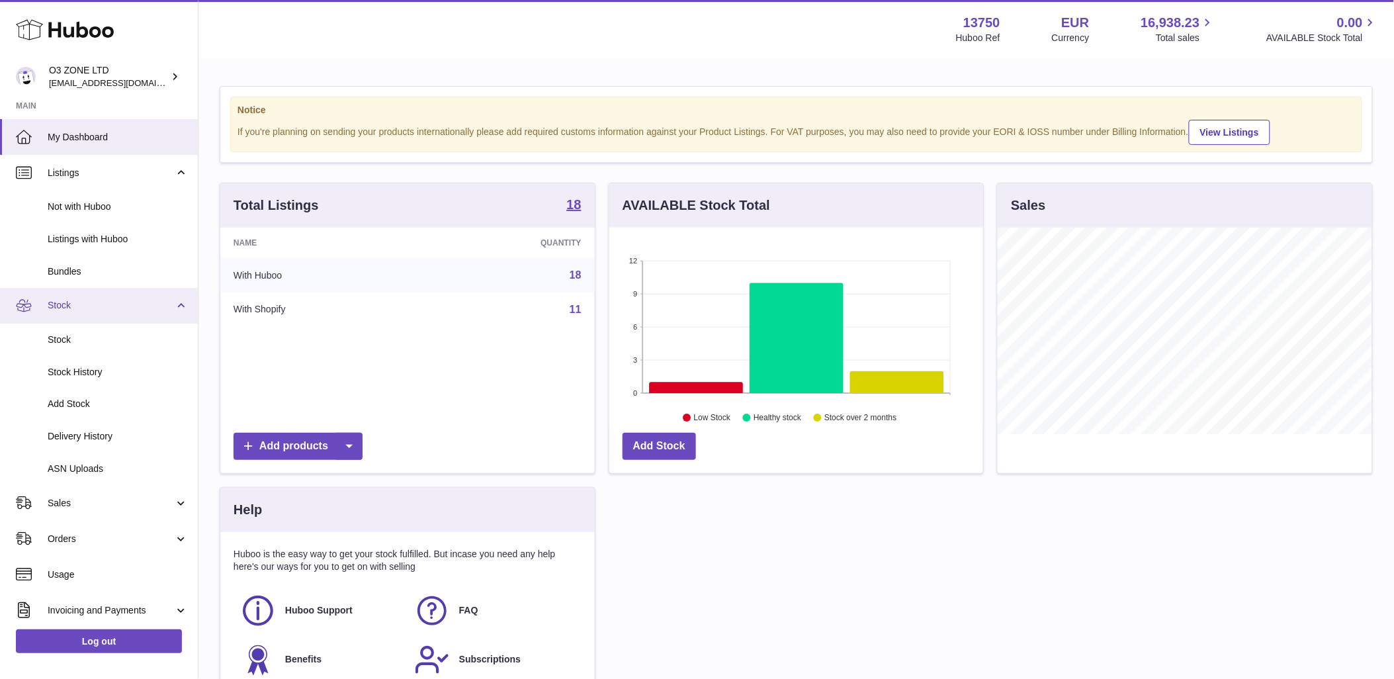
click at [81, 305] on span "Stock" at bounding box center [111, 305] width 126 height 13
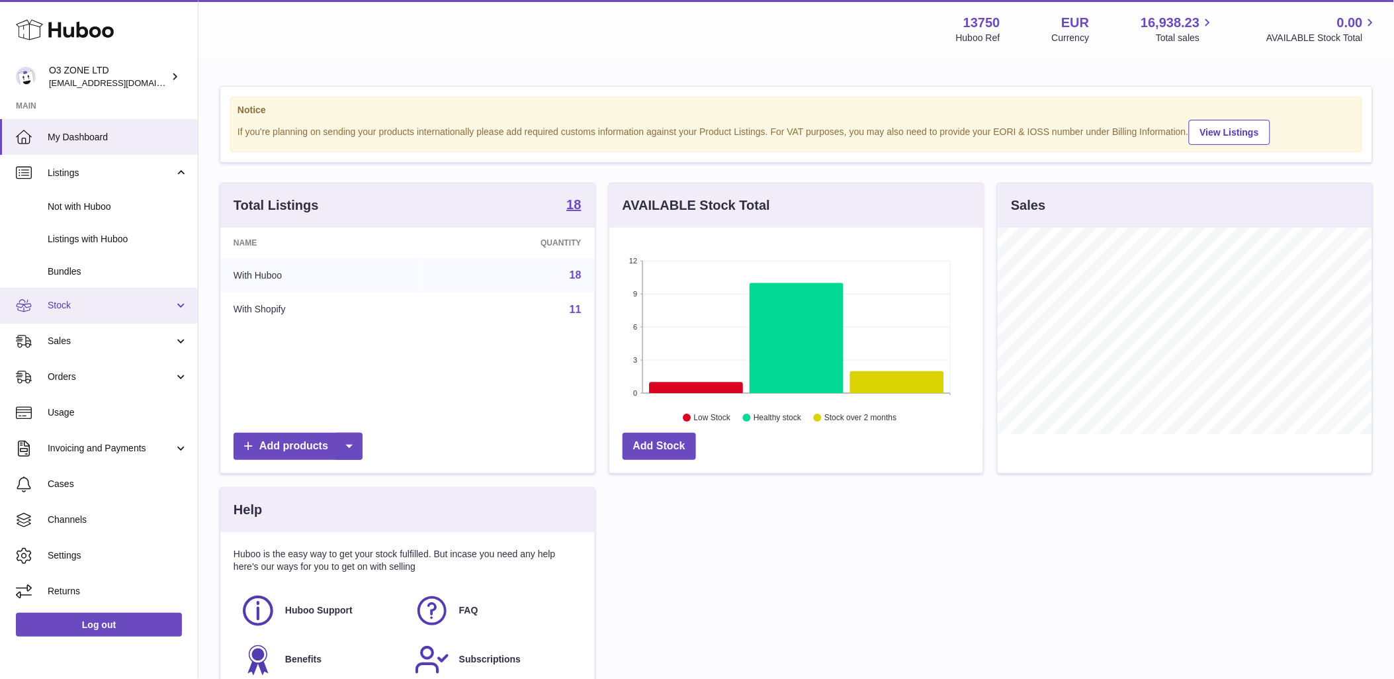
click at [93, 299] on span "Stock" at bounding box center [111, 305] width 126 height 13
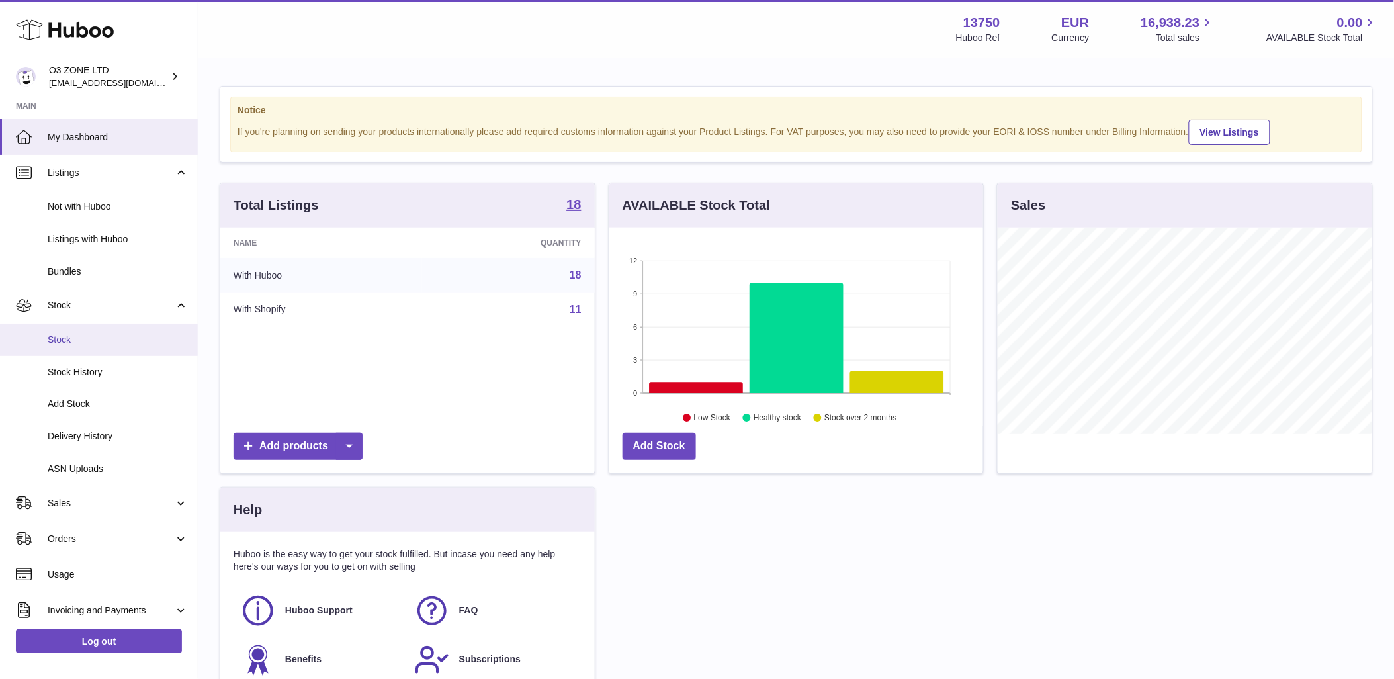
click at [75, 333] on span "Stock" at bounding box center [118, 339] width 140 height 13
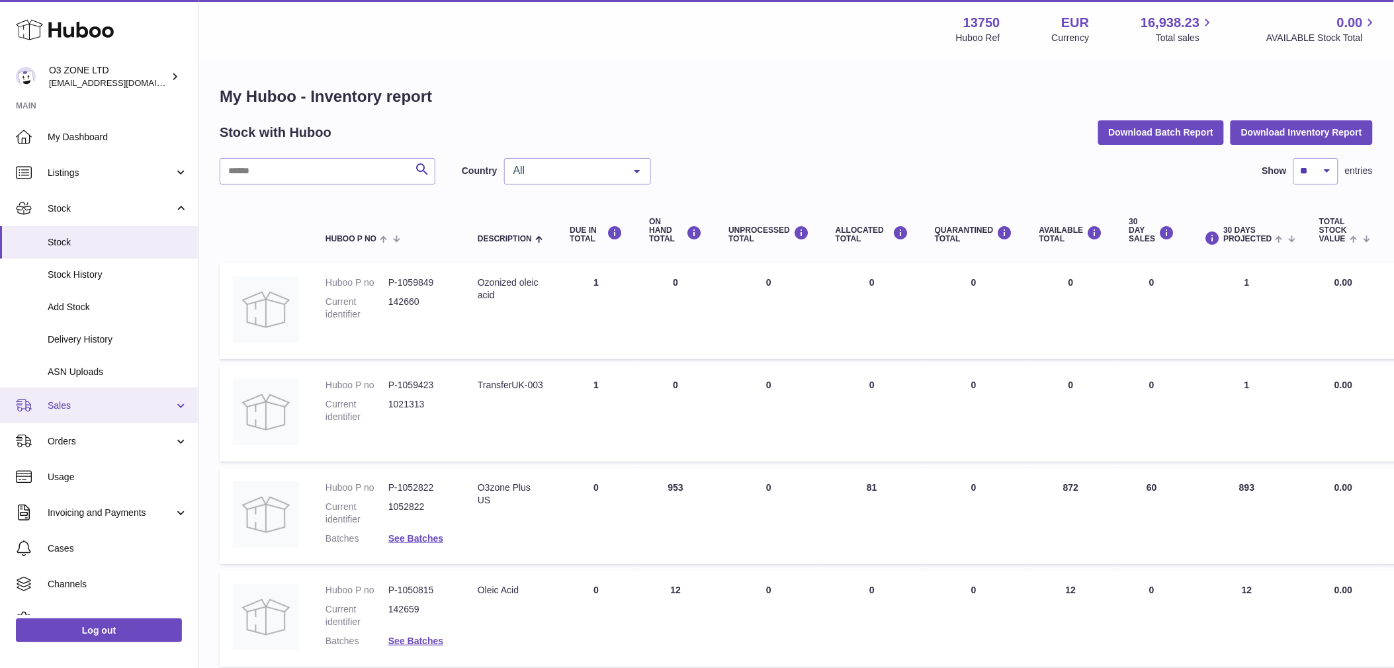
click at [61, 404] on span "Sales" at bounding box center [111, 405] width 126 height 13
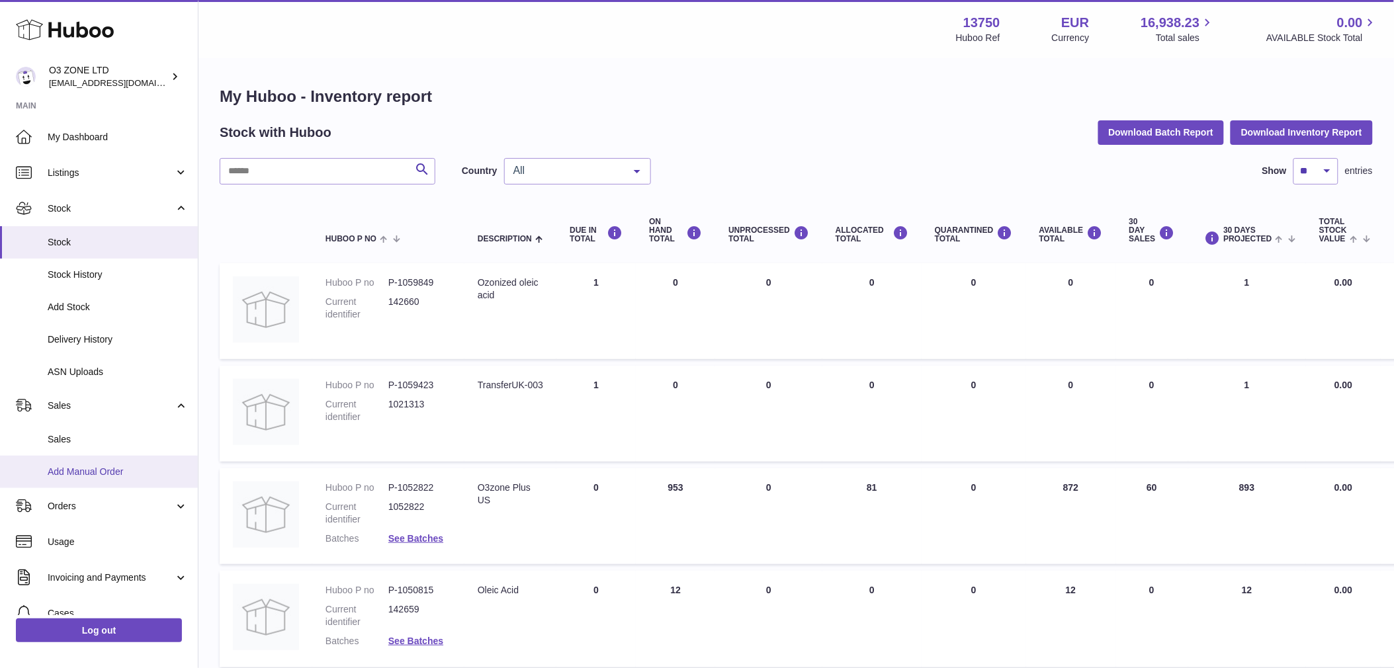
drag, startPoint x: 57, startPoint y: 443, endPoint x: 101, endPoint y: 458, distance: 46.0
click at [57, 442] on span "Sales" at bounding box center [118, 439] width 140 height 13
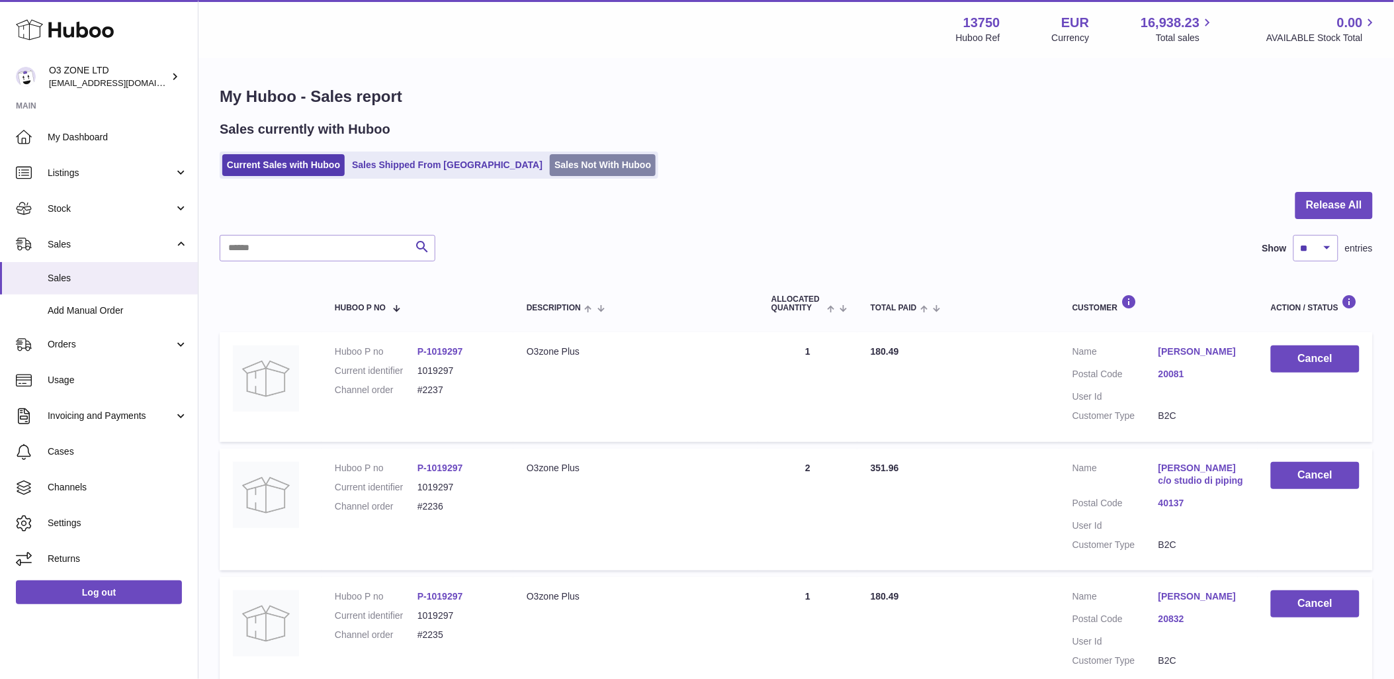
click at [550, 166] on link "Sales Not With Huboo" at bounding box center [603, 165] width 106 height 22
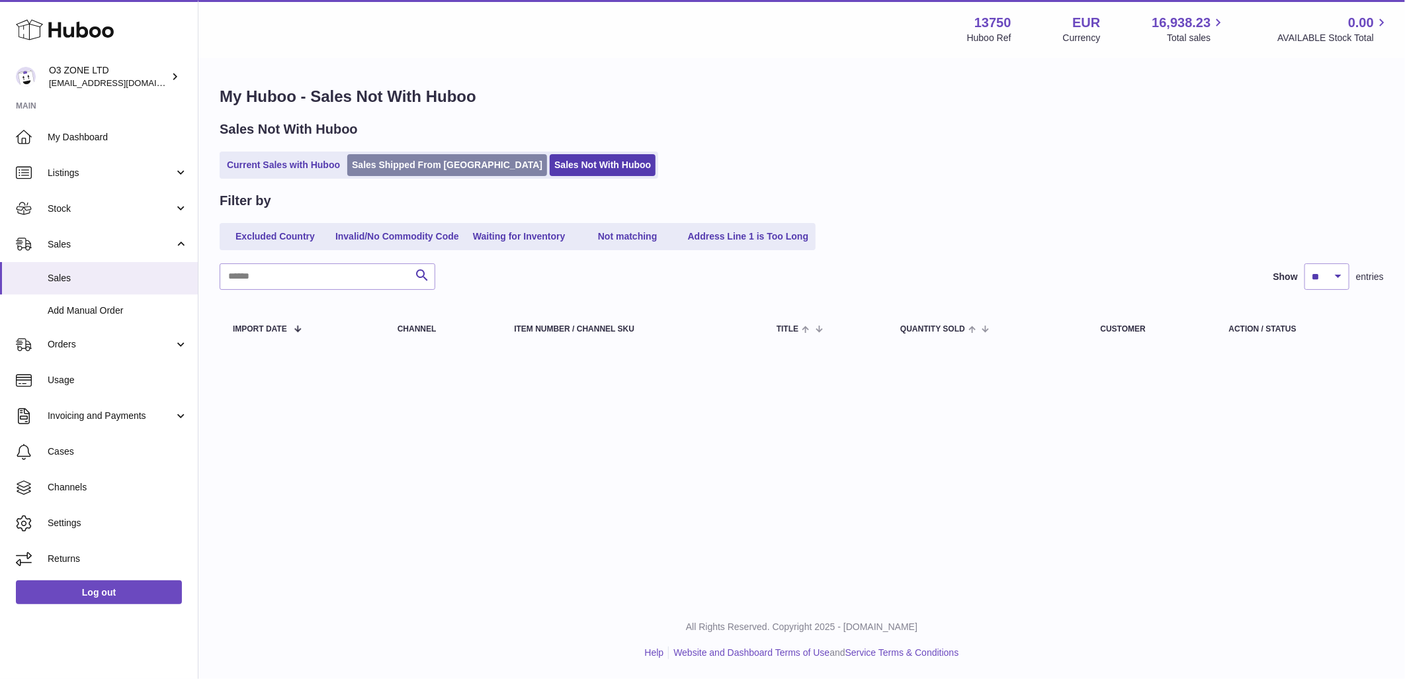
click at [413, 166] on link "Sales Shipped From [GEOGRAPHIC_DATA]" at bounding box center [447, 165] width 200 height 22
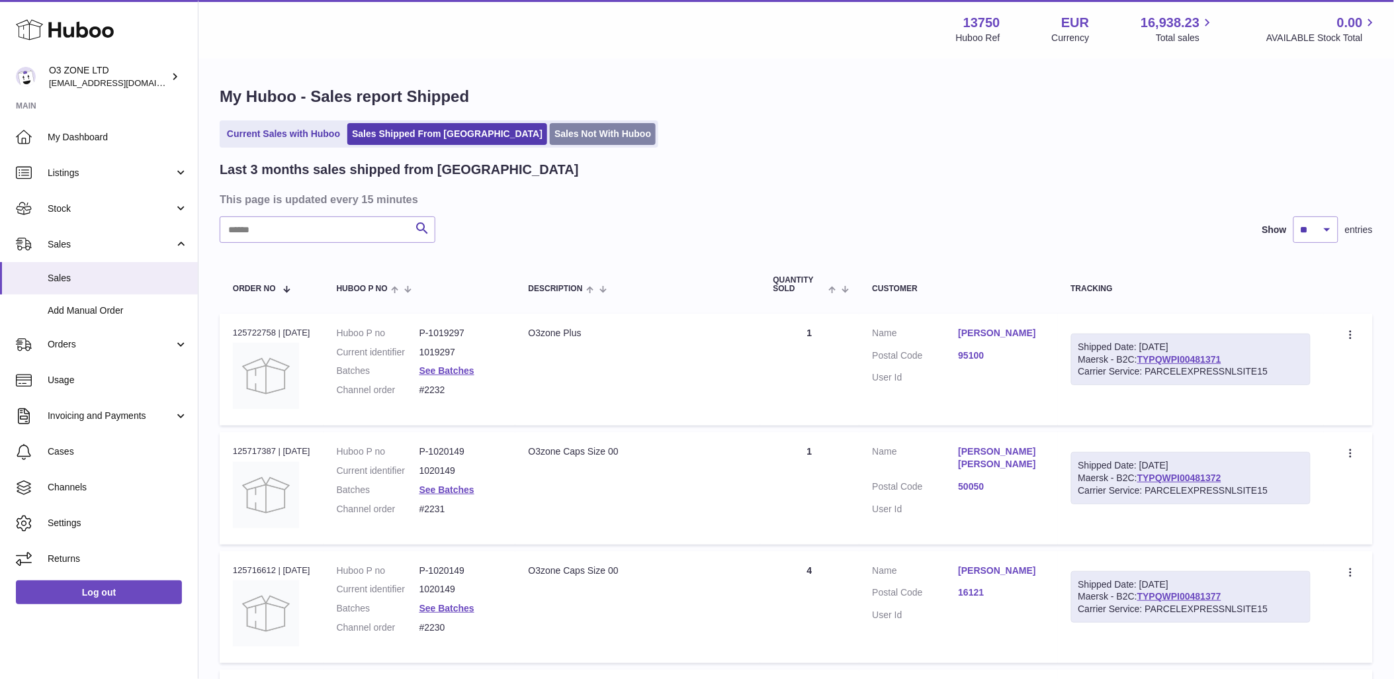
click at [550, 133] on link "Sales Not With Huboo" at bounding box center [603, 134] width 106 height 22
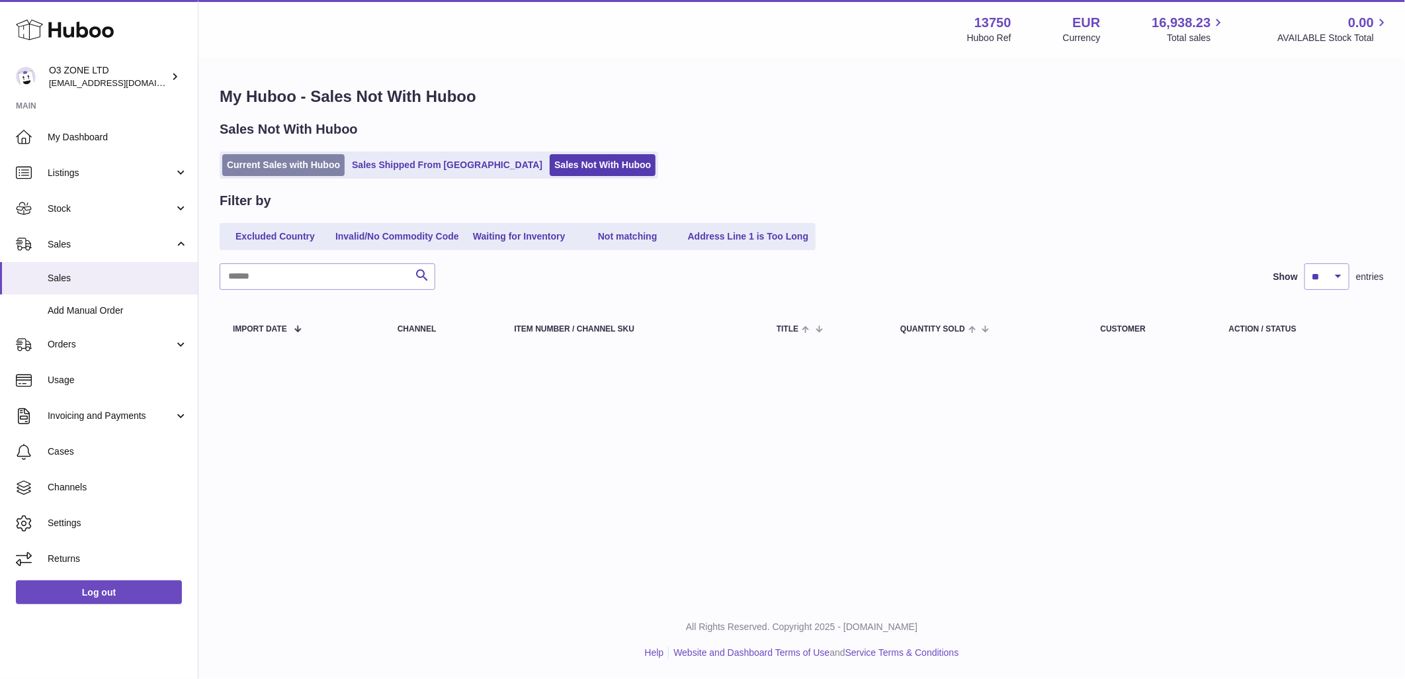
click at [291, 161] on link "Current Sales with Huboo" at bounding box center [283, 165] width 122 height 22
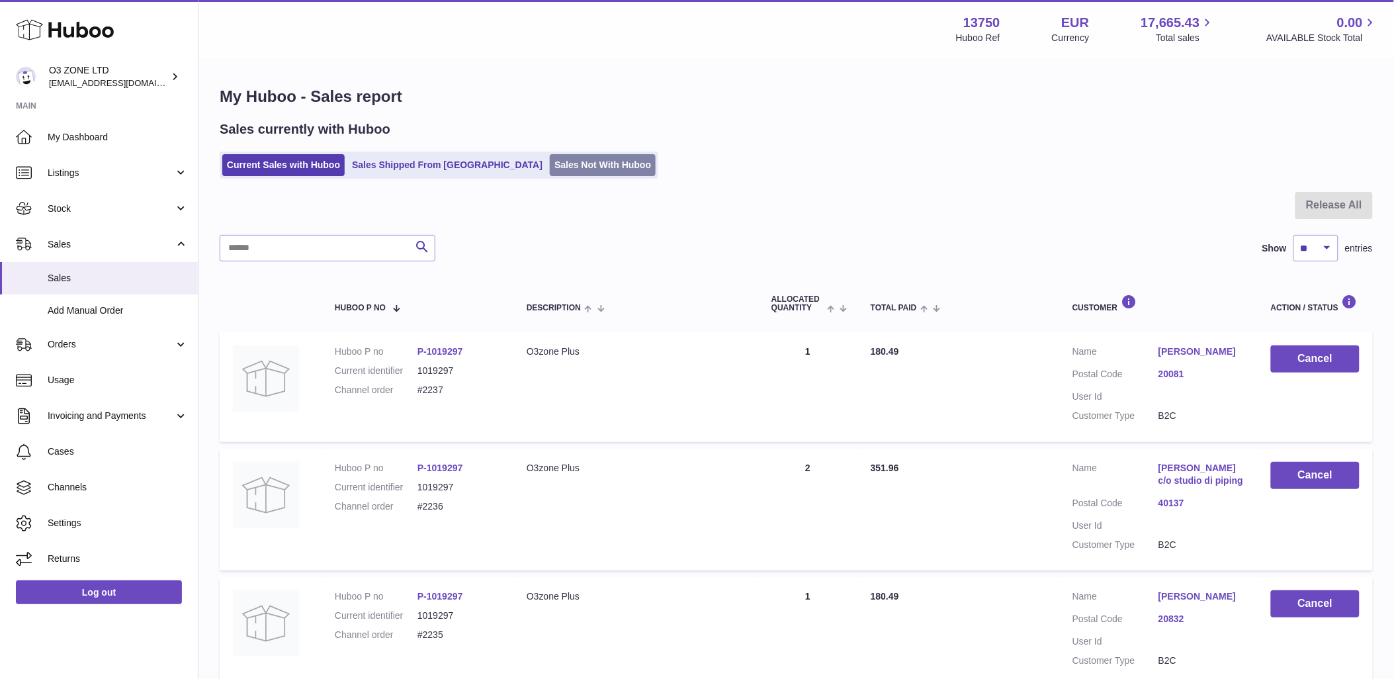
click at [550, 165] on link "Sales Not With Huboo" at bounding box center [603, 165] width 106 height 22
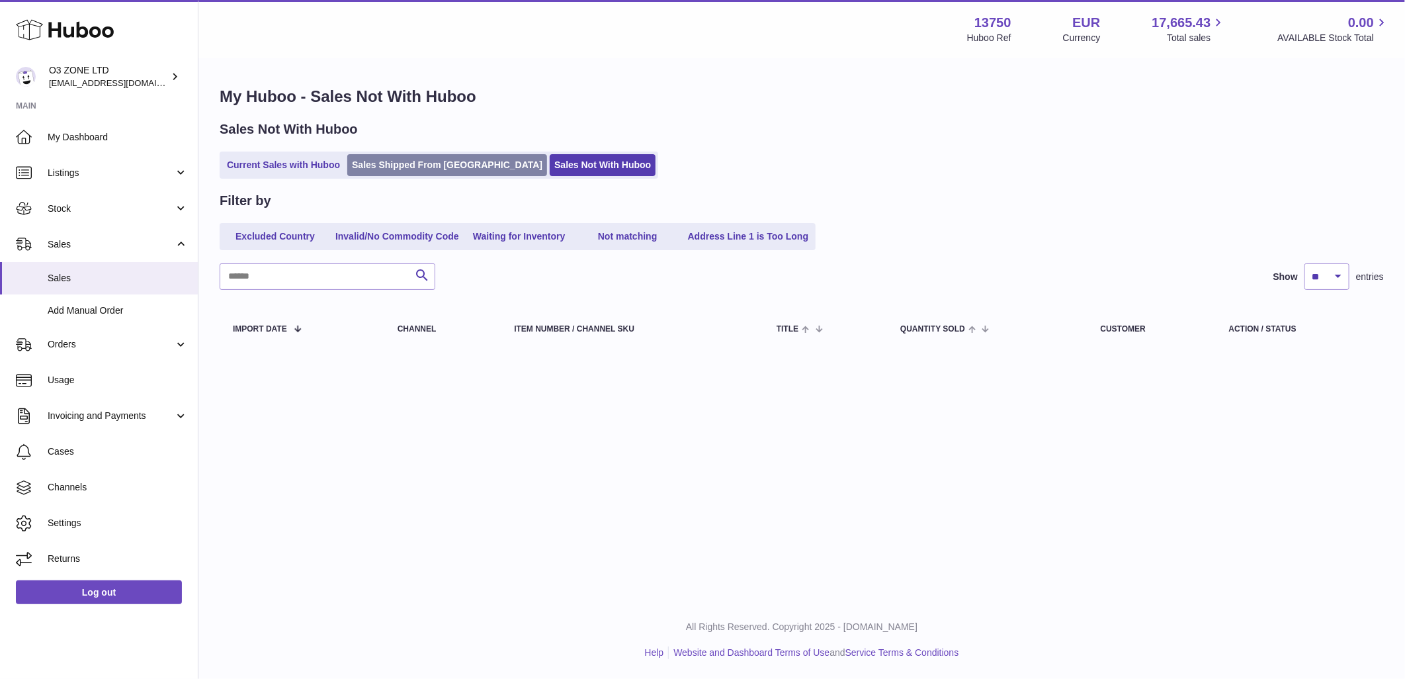
click at [407, 169] on link "Sales Shipped From [GEOGRAPHIC_DATA]" at bounding box center [447, 165] width 200 height 22
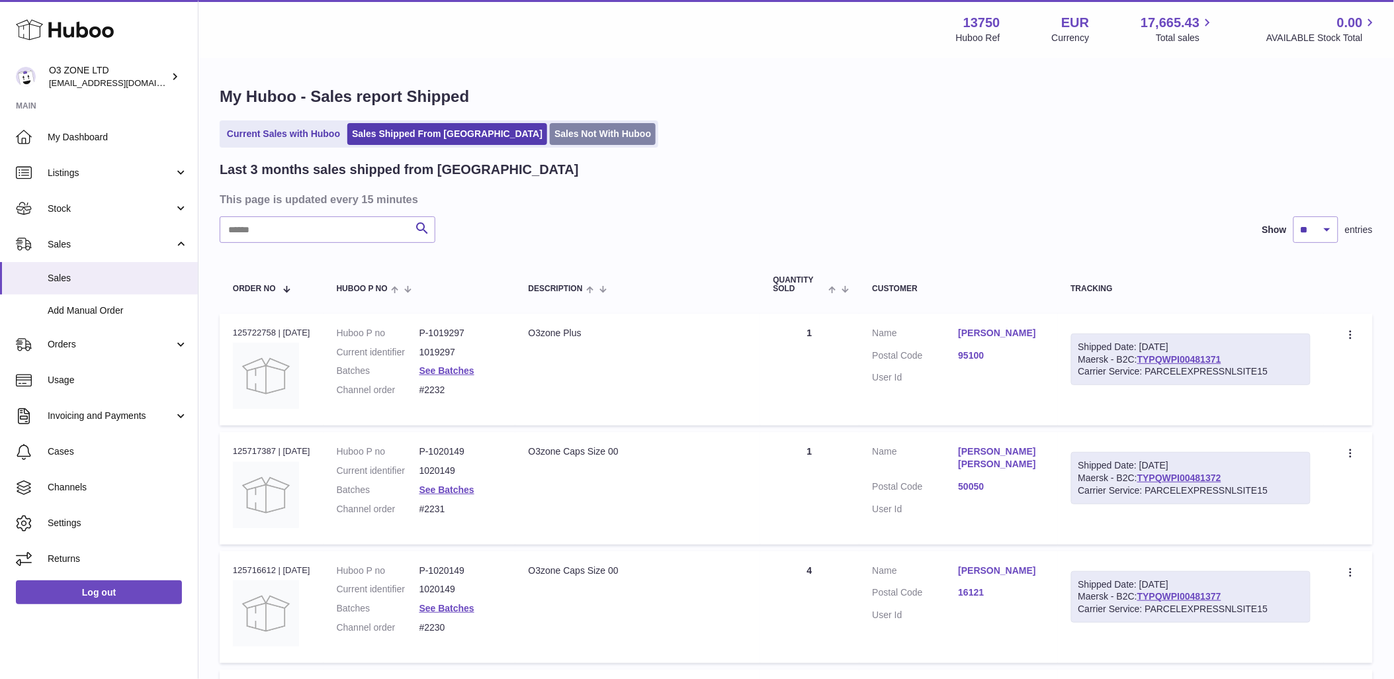
click at [550, 126] on link "Sales Not With Huboo" at bounding box center [603, 134] width 106 height 22
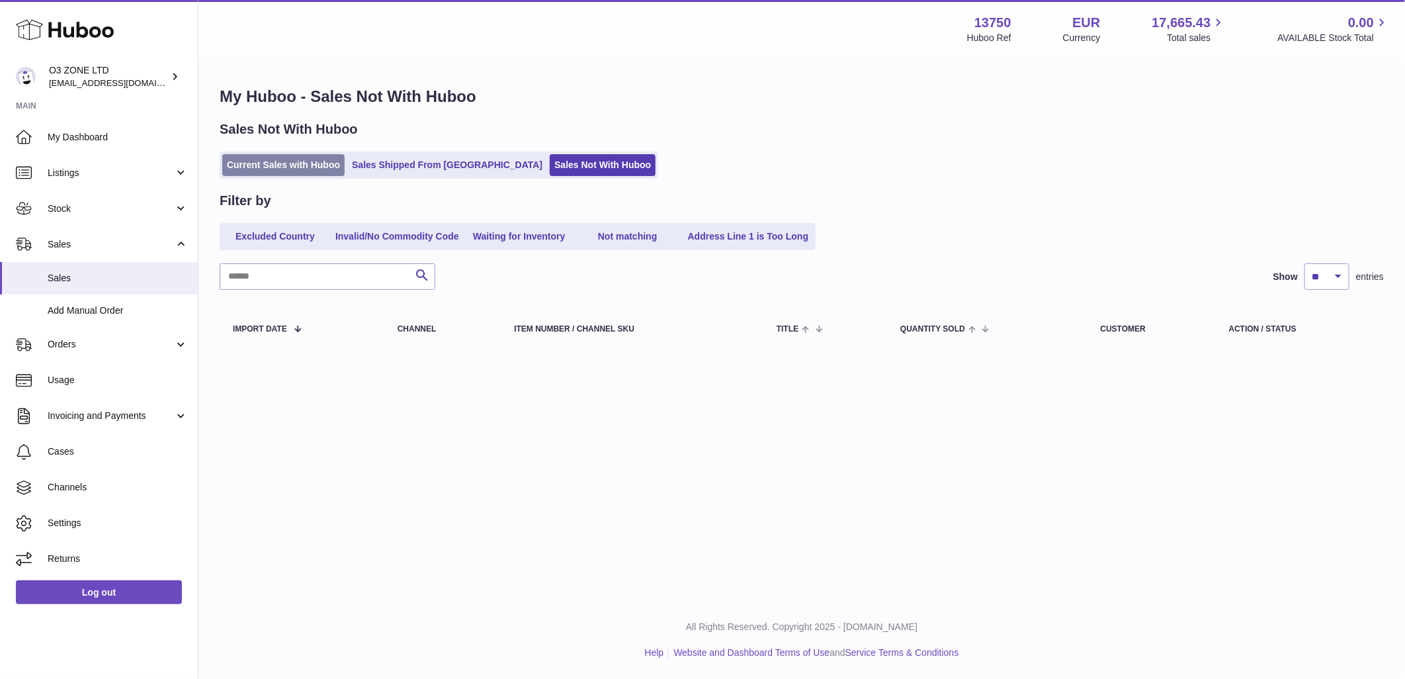
click at [295, 159] on link "Current Sales with Huboo" at bounding box center [283, 165] width 122 height 22
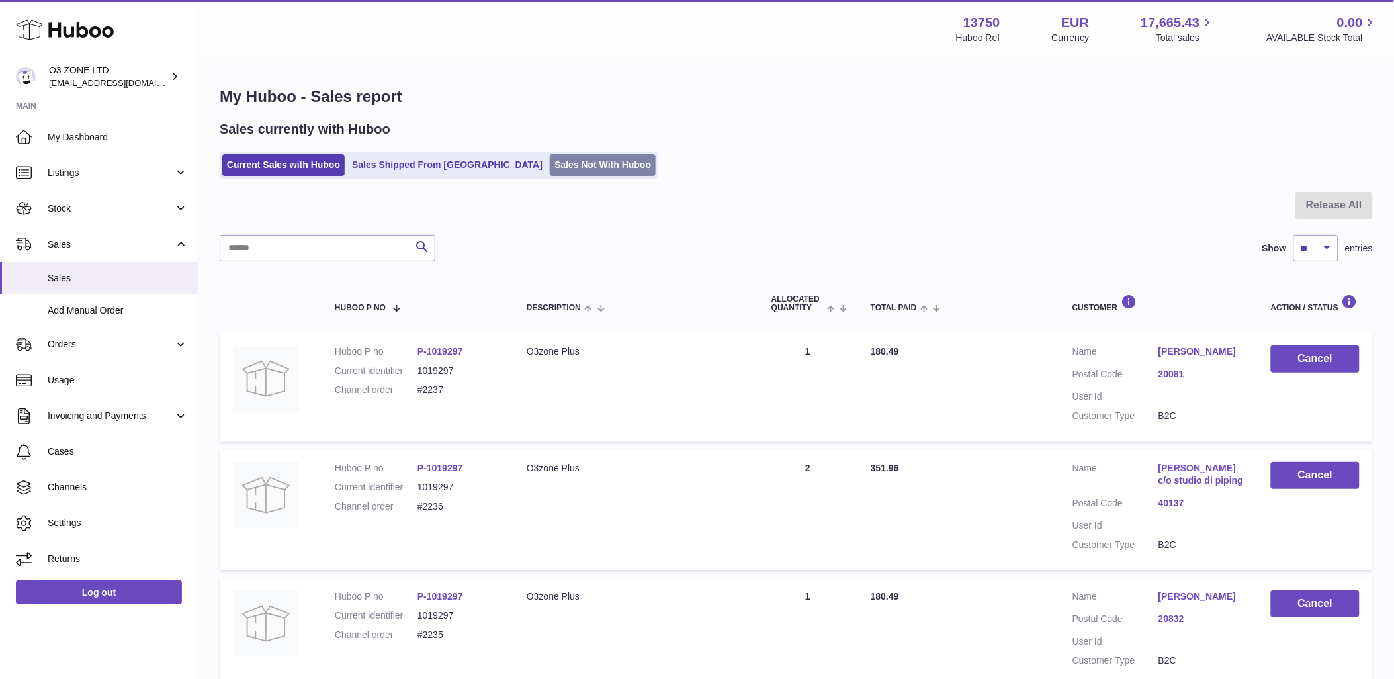
click at [562, 169] on link "Sales Not With Huboo" at bounding box center [603, 165] width 106 height 22
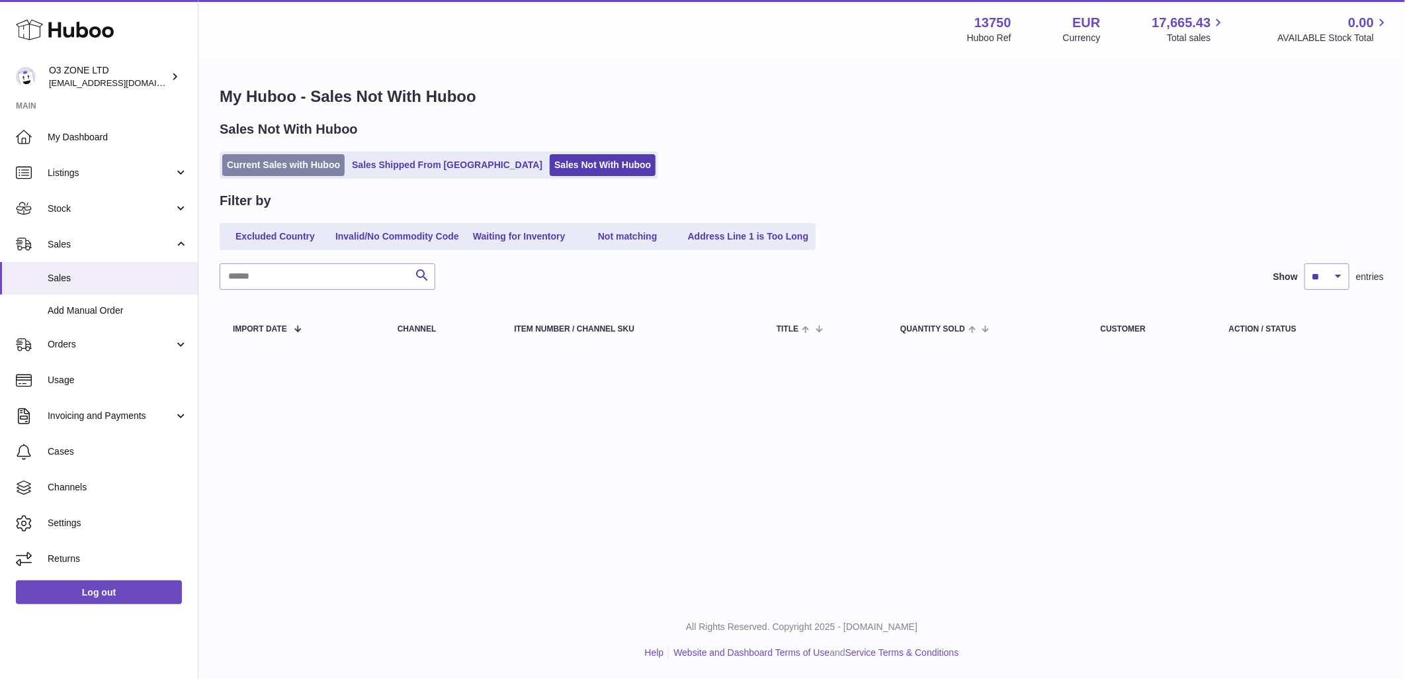
click at [253, 170] on link "Current Sales with Huboo" at bounding box center [283, 165] width 122 height 22
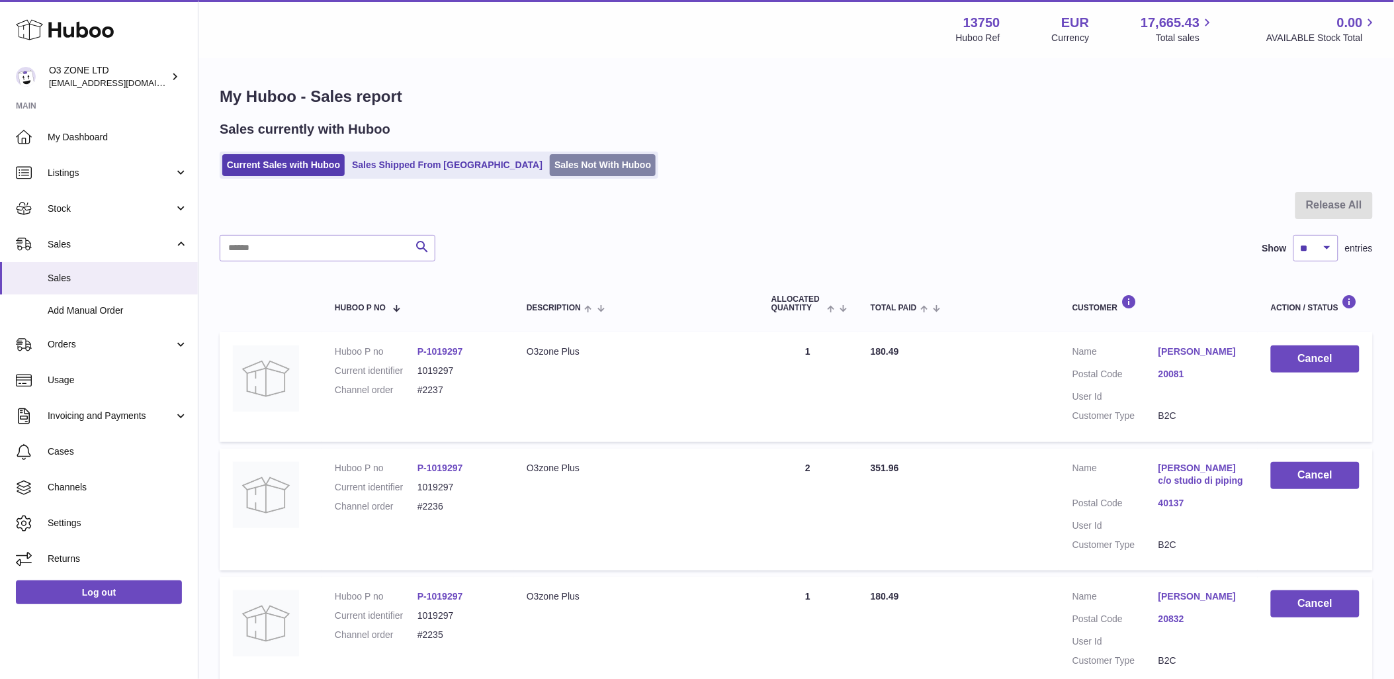
click at [550, 168] on link "Sales Not With Huboo" at bounding box center [603, 165] width 106 height 22
